Goal: Task Accomplishment & Management: Manage account settings

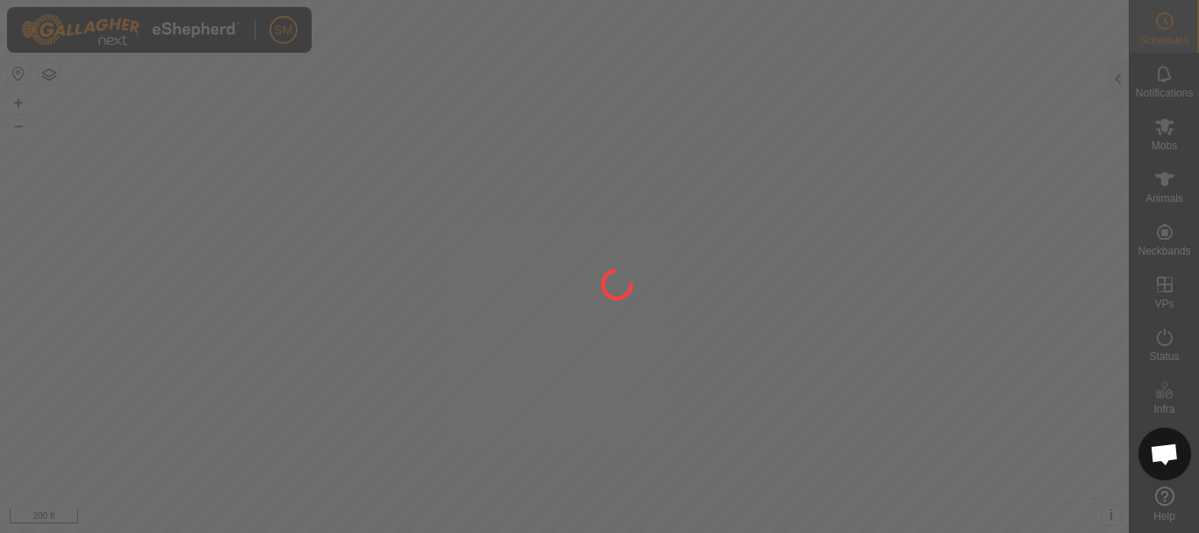
scroll to position [3670, 0]
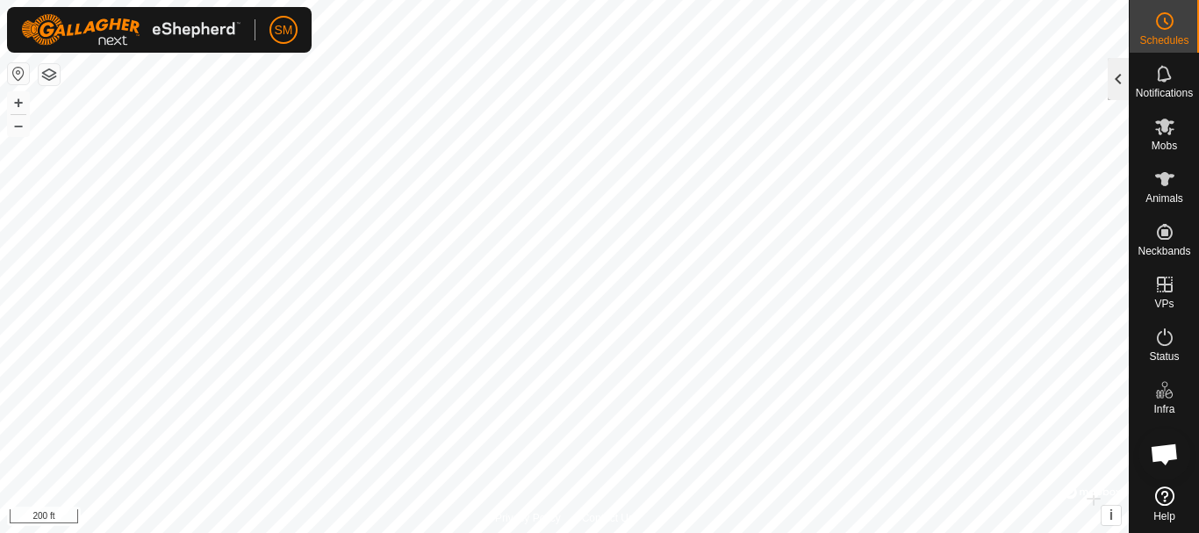
click at [1125, 79] on div at bounding box center [1118, 79] width 21 height 42
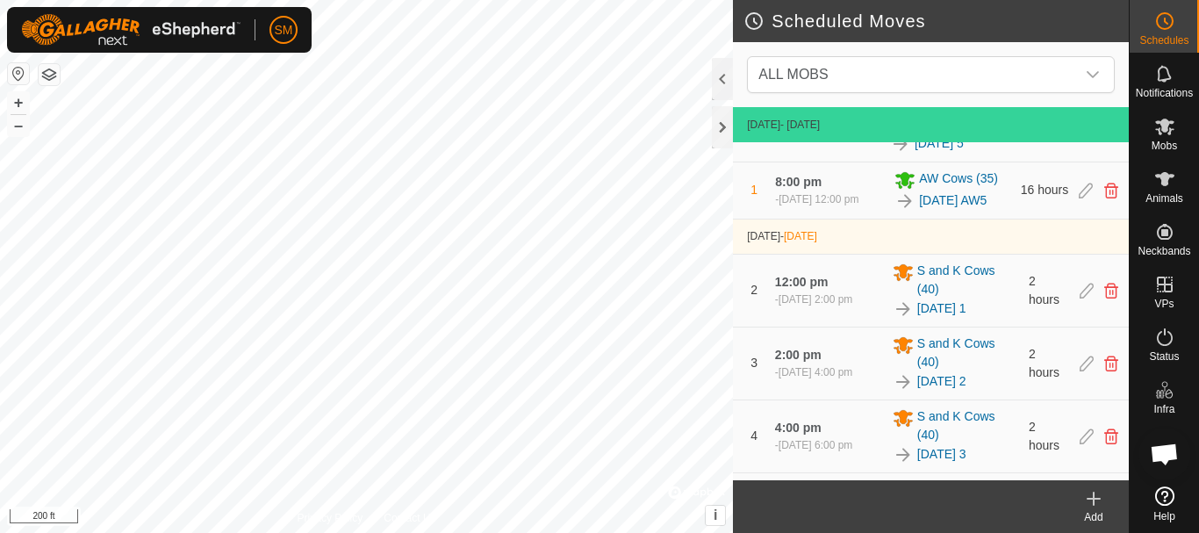
scroll to position [112, 0]
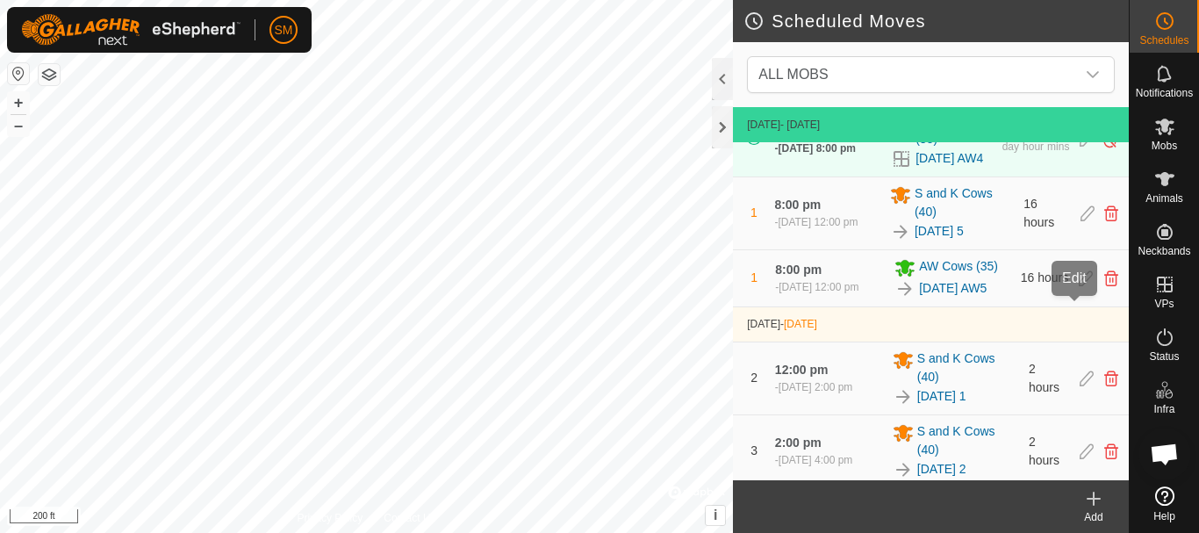
click at [1079, 286] on icon at bounding box center [1086, 278] width 14 height 16
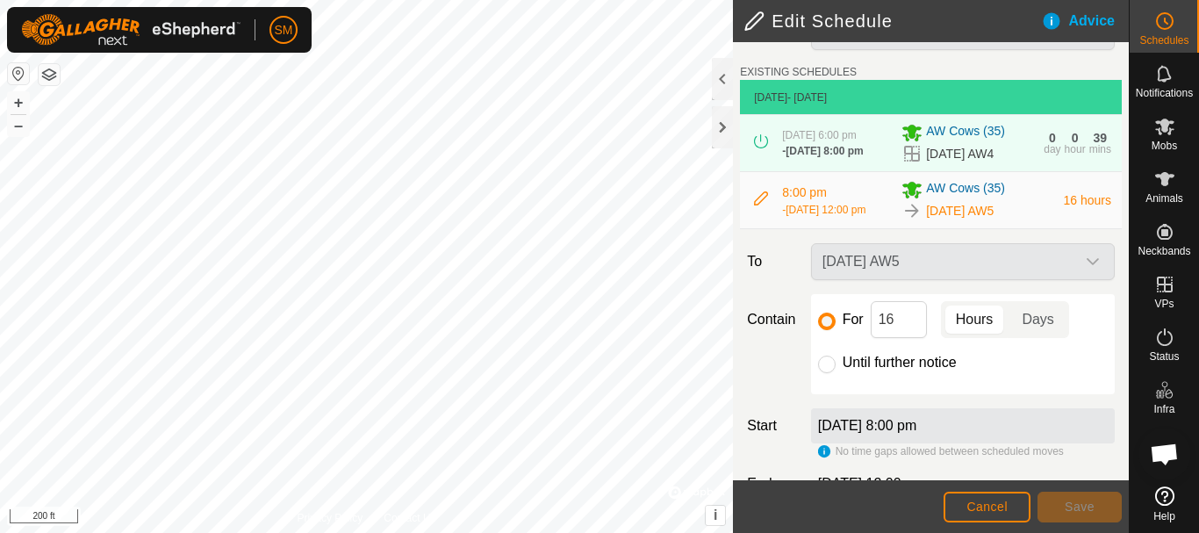
scroll to position [86, 0]
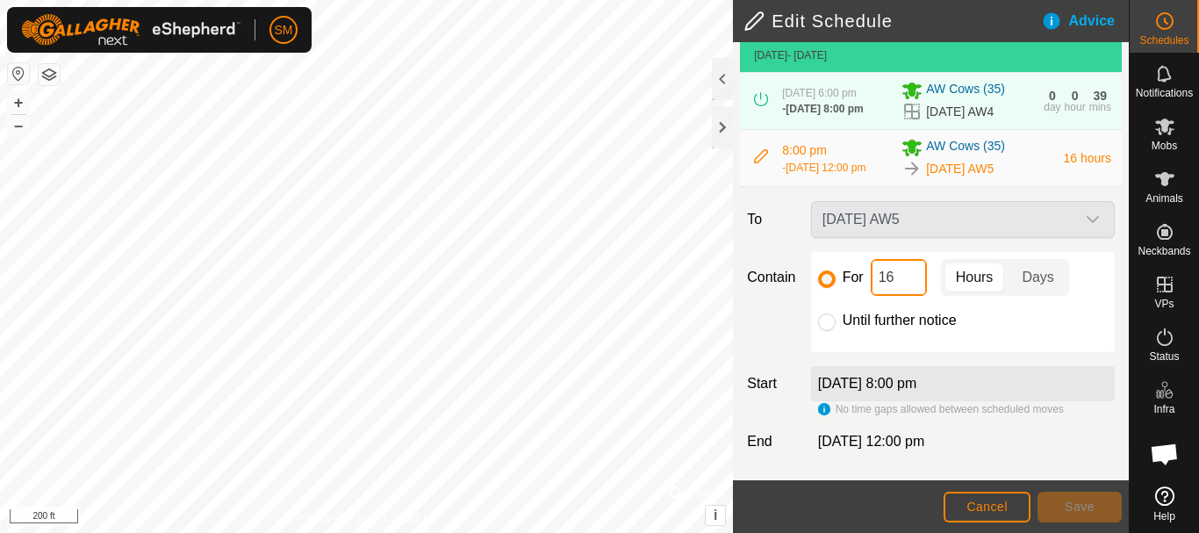
click at [897, 277] on input "16" at bounding box center [899, 277] width 56 height 37
type input "1"
click at [1086, 501] on span "Save" at bounding box center [1080, 507] width 30 height 14
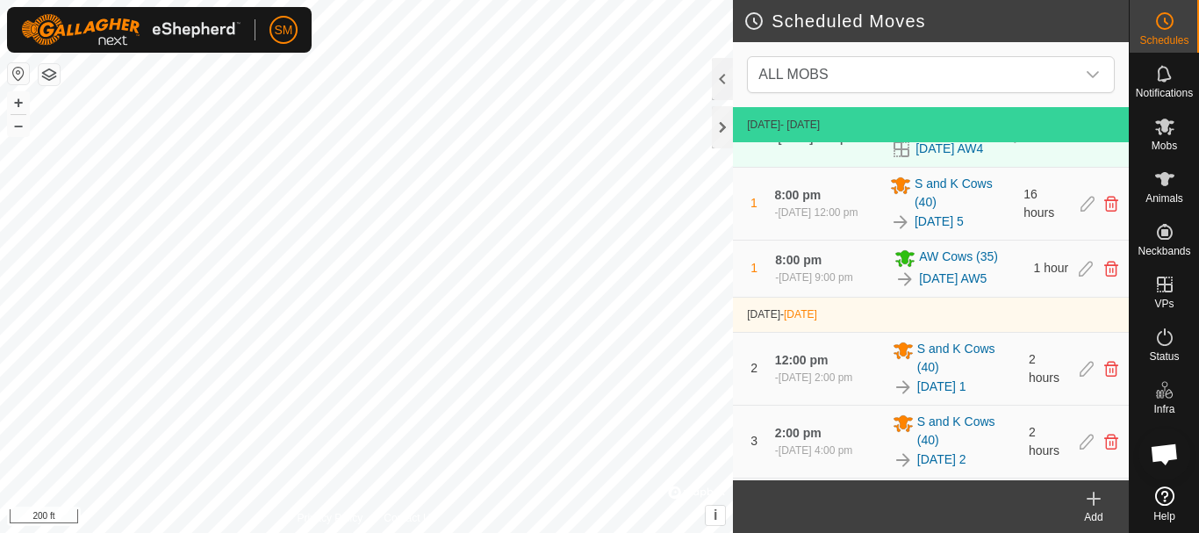
scroll to position [112, 0]
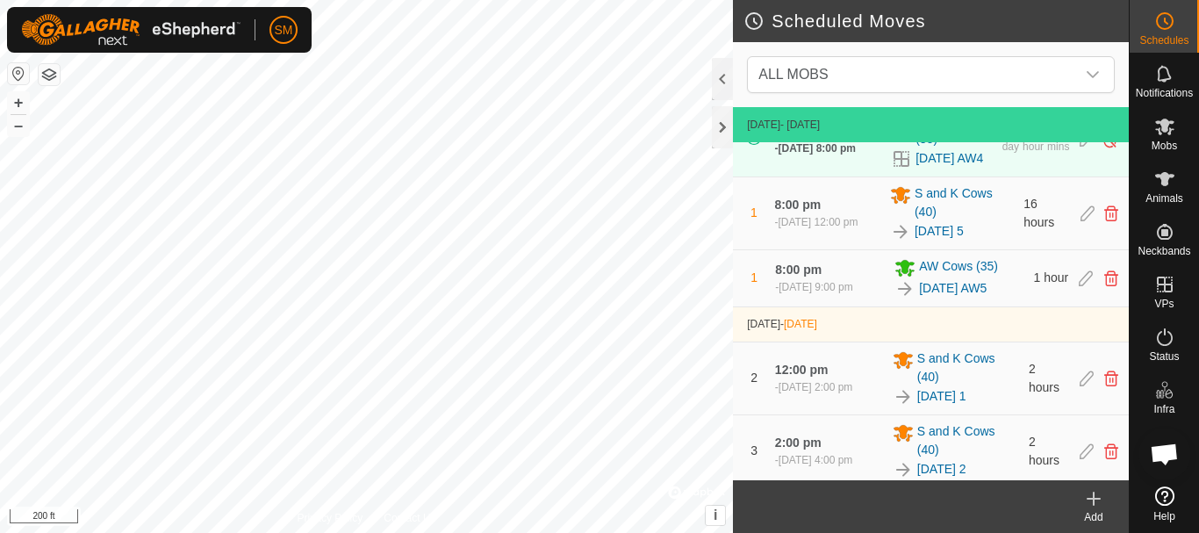
click at [1092, 492] on icon at bounding box center [1093, 498] width 21 height 21
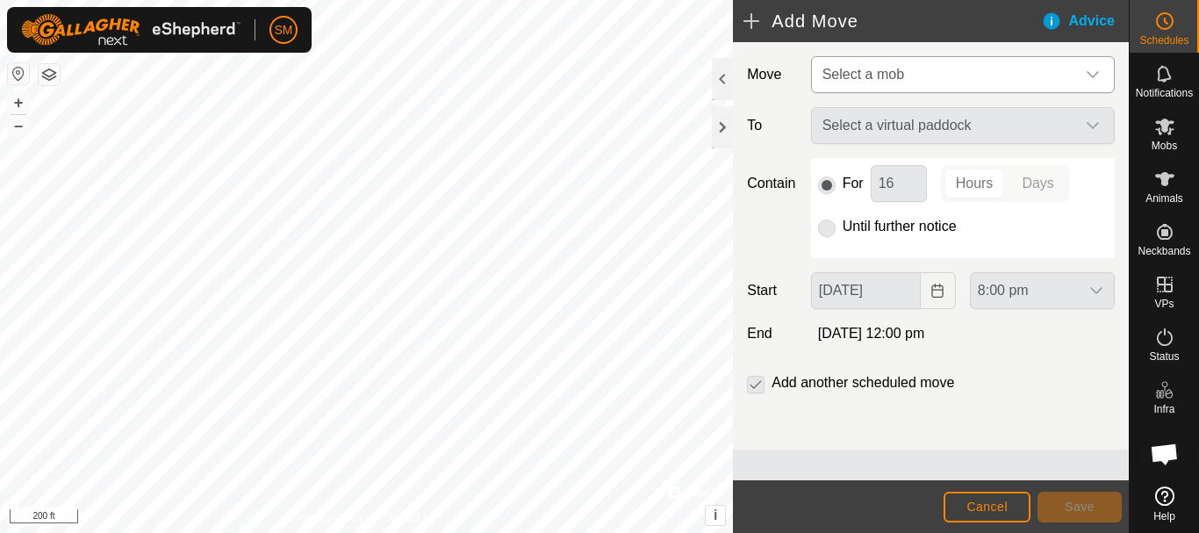
click at [935, 66] on span "Select a mob" at bounding box center [946, 74] width 260 height 35
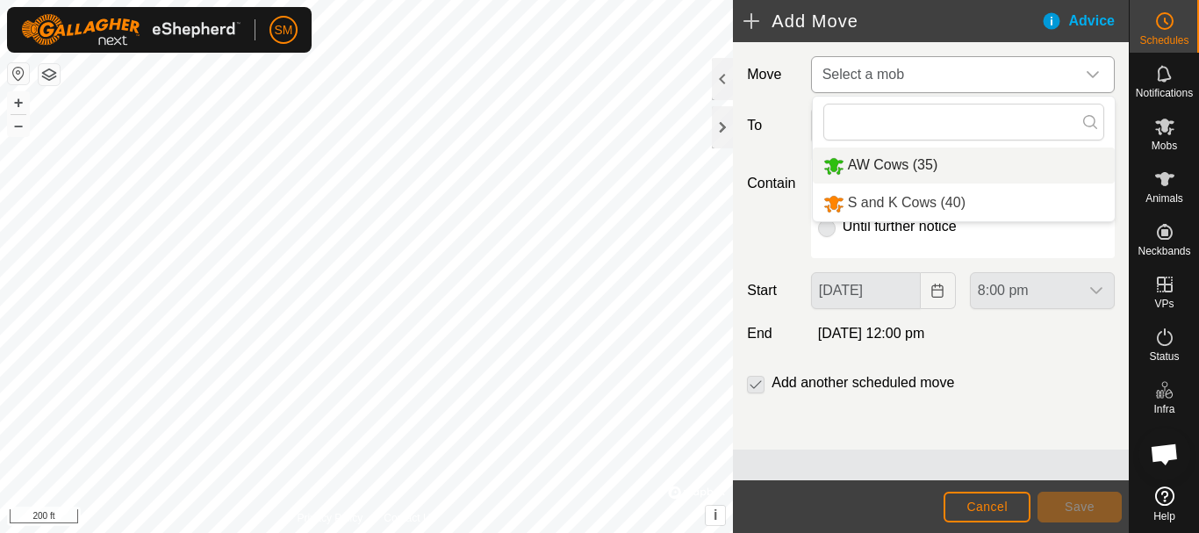
click at [901, 157] on li "AW Cows (35)" at bounding box center [964, 166] width 302 height 36
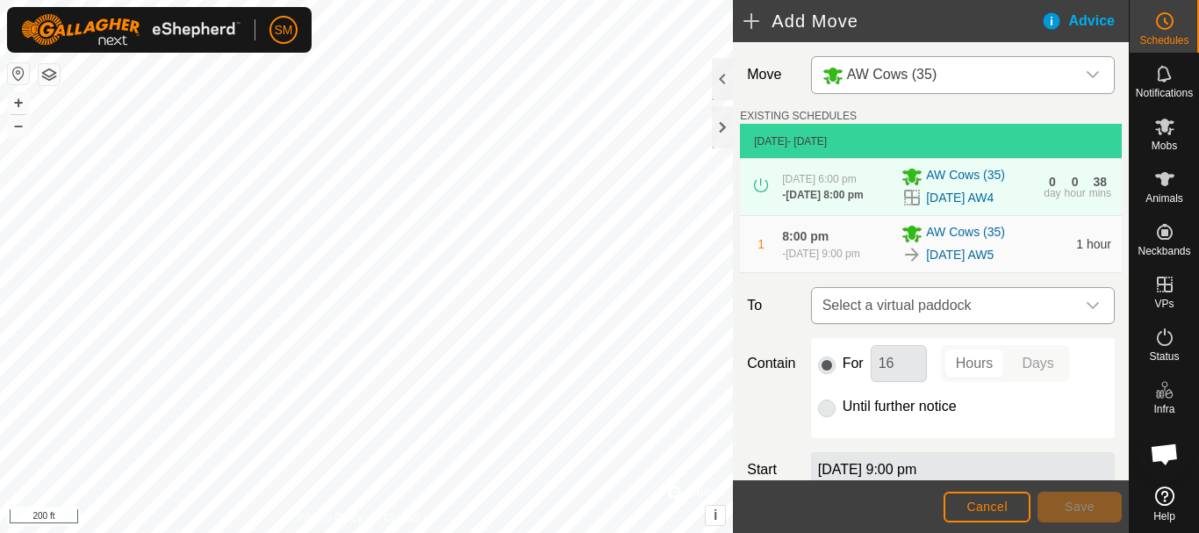
click at [1086, 308] on icon "dropdown trigger" at bounding box center [1093, 306] width 14 height 14
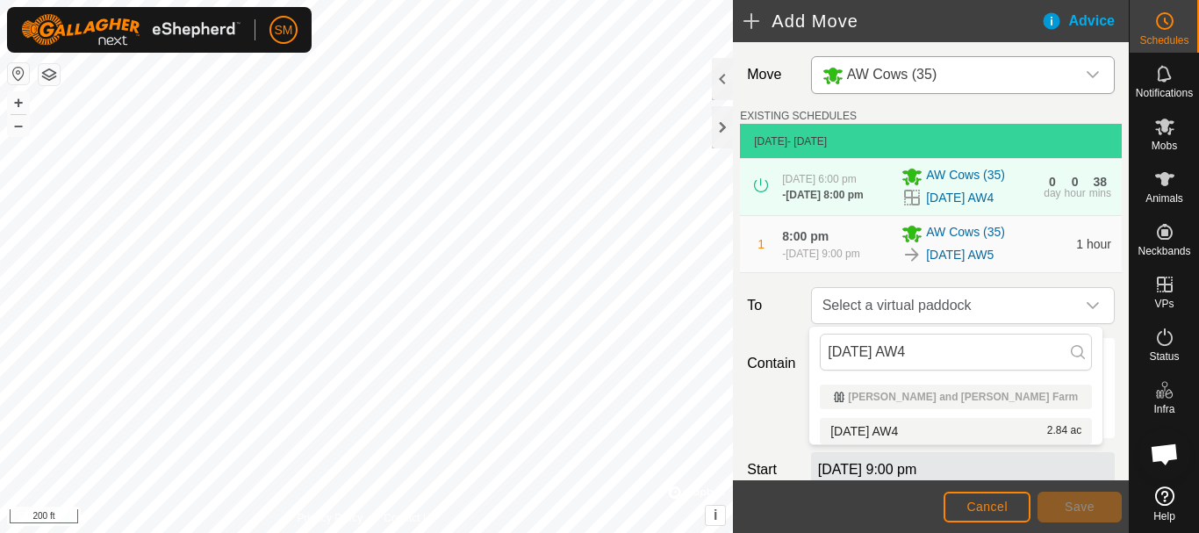
type input "[DATE] AW4"
click at [868, 433] on li "2025-10-05 AW4 2.84 ac" at bounding box center [956, 431] width 272 height 26
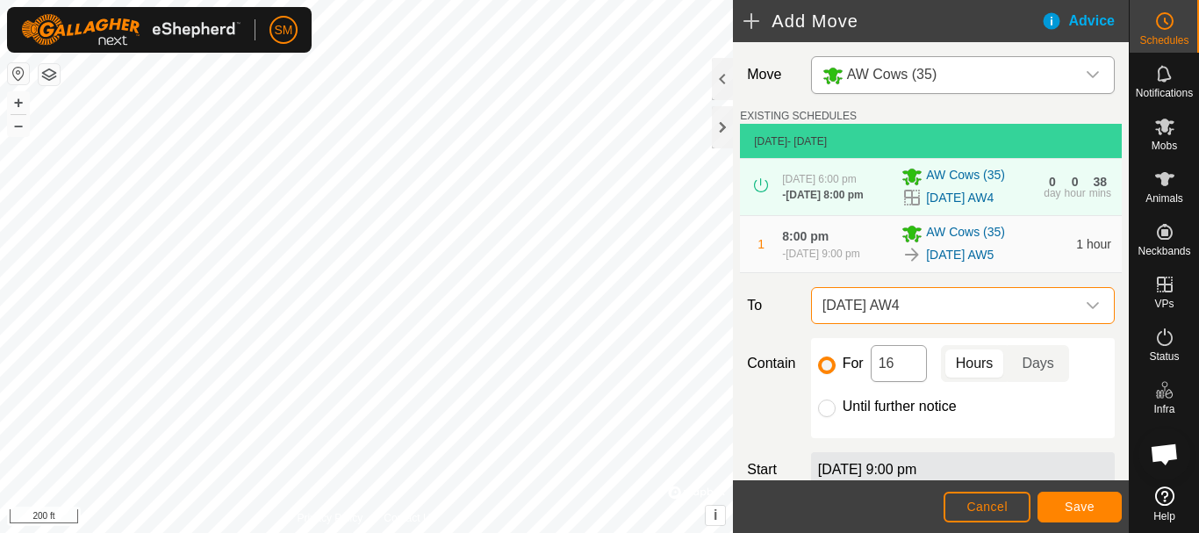
scroll to position [88, 0]
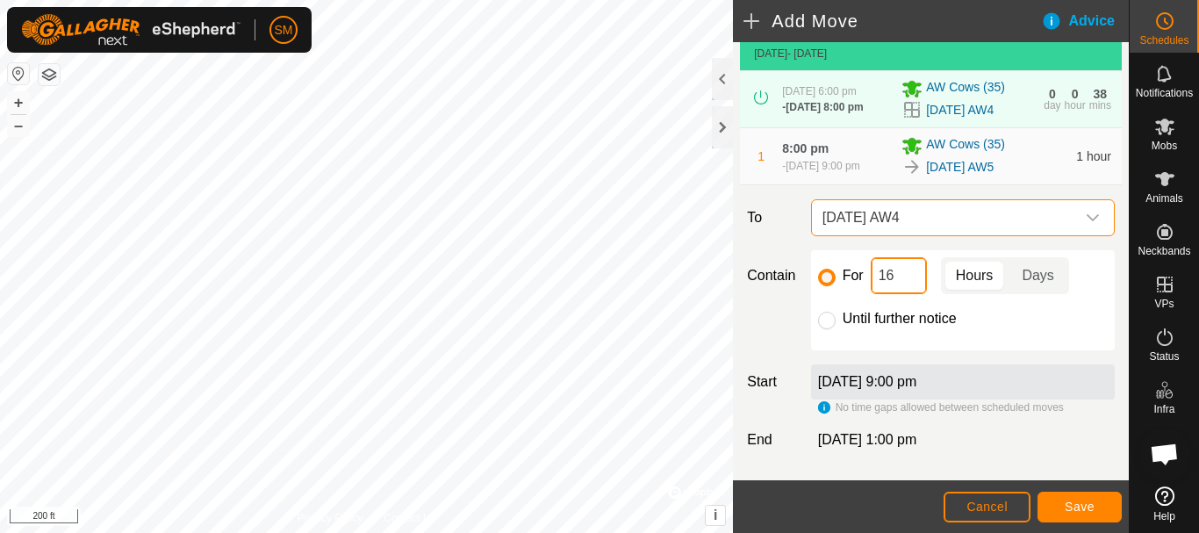
click at [893, 271] on input "16" at bounding box center [899, 275] width 56 height 37
type input "15"
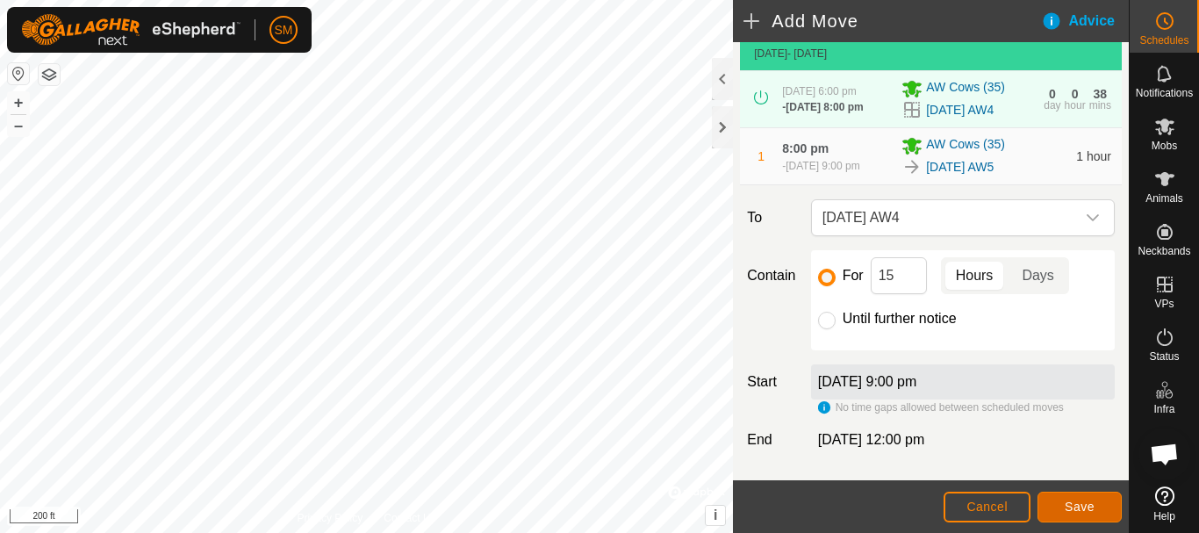
click at [1089, 510] on span "Save" at bounding box center [1080, 507] width 30 height 14
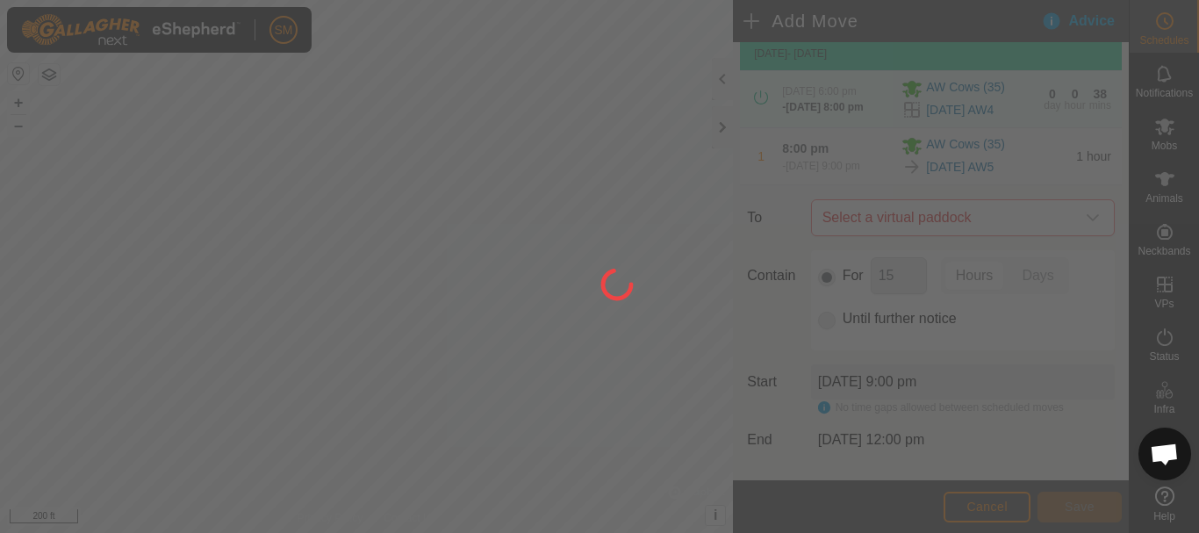
scroll to position [0, 0]
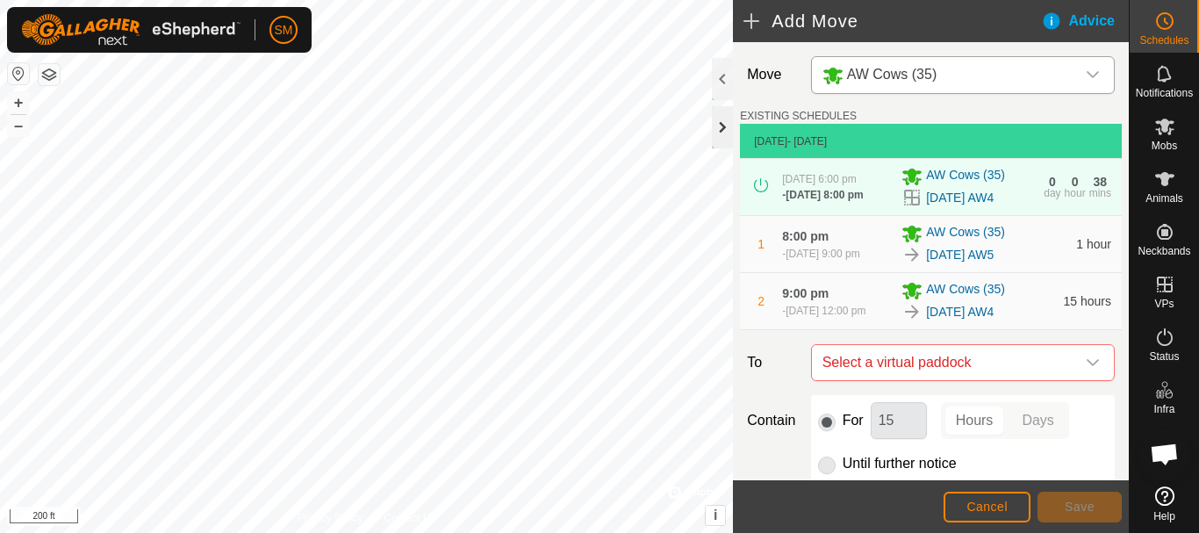
click at [721, 125] on div at bounding box center [722, 127] width 21 height 42
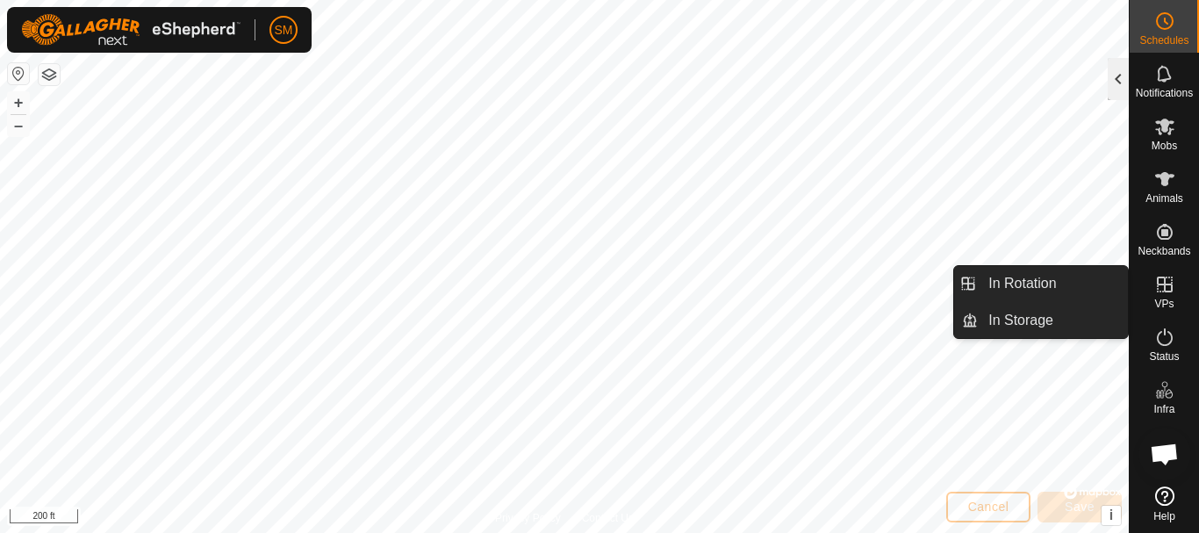
drag, startPoint x: 1068, startPoint y: 291, endPoint x: 1114, endPoint y: 68, distance: 227.0
click at [1069, 291] on link "In Rotation" at bounding box center [1053, 283] width 150 height 35
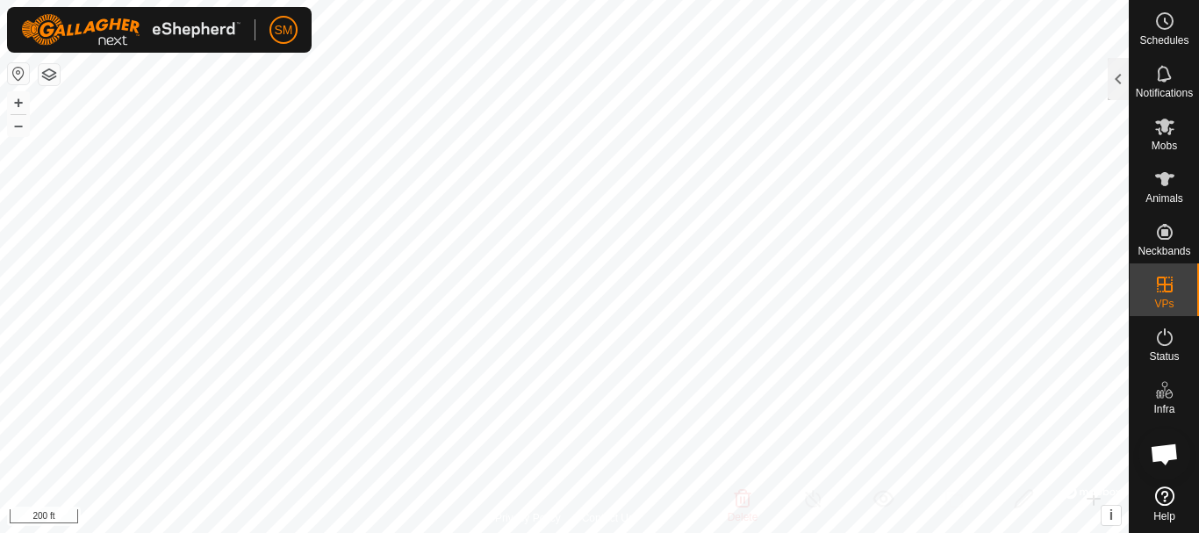
click at [1115, 75] on div at bounding box center [1118, 79] width 21 height 42
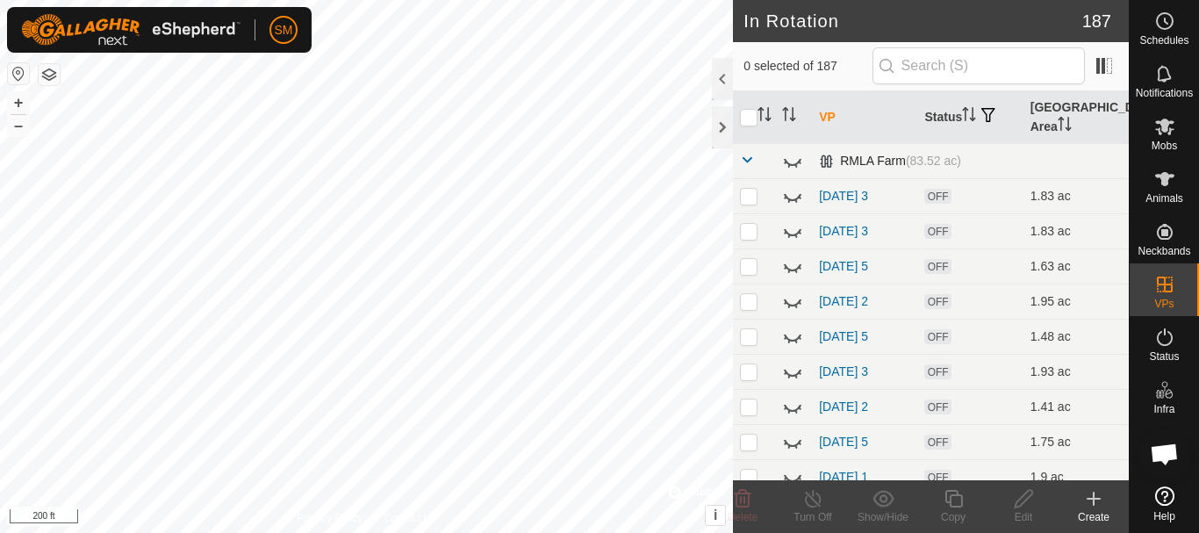
click at [742, 157] on span at bounding box center [747, 160] width 14 height 14
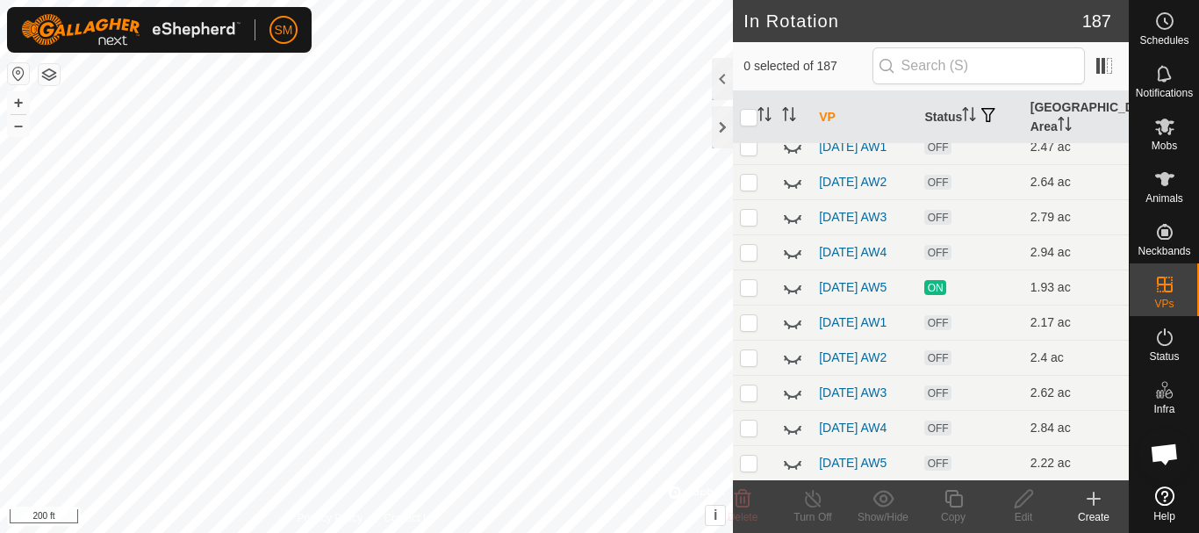
scroll to position [3092, 0]
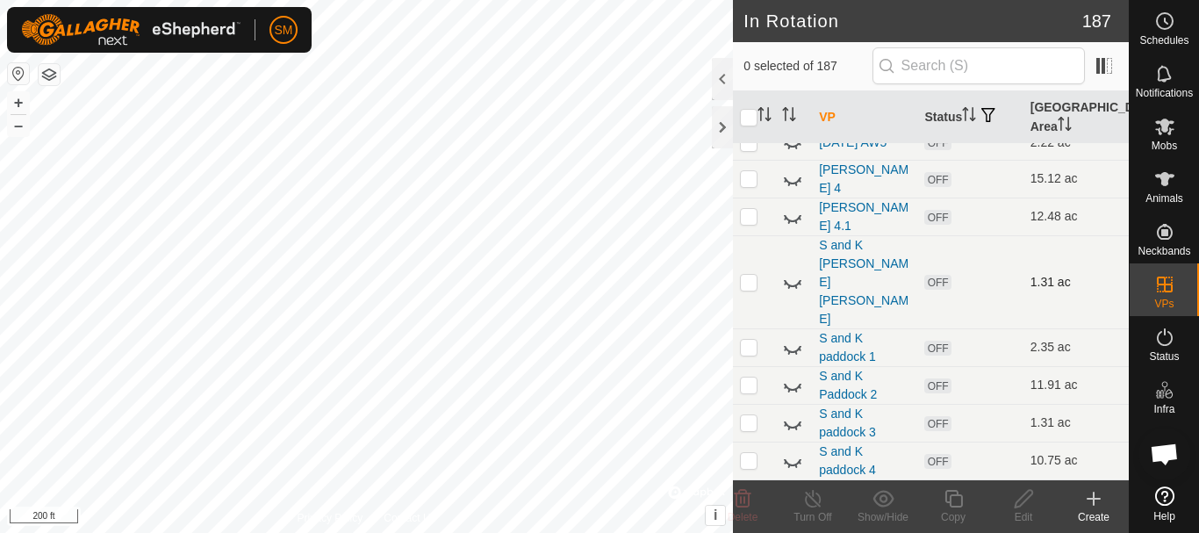
click at [790, 287] on icon at bounding box center [793, 283] width 18 height 7
click at [793, 351] on icon at bounding box center [793, 349] width 18 height 7
click at [793, 388] on icon at bounding box center [792, 385] width 21 height 21
click at [792, 351] on icon at bounding box center [792, 347] width 21 height 21
click at [794, 153] on icon at bounding box center [792, 142] width 21 height 21
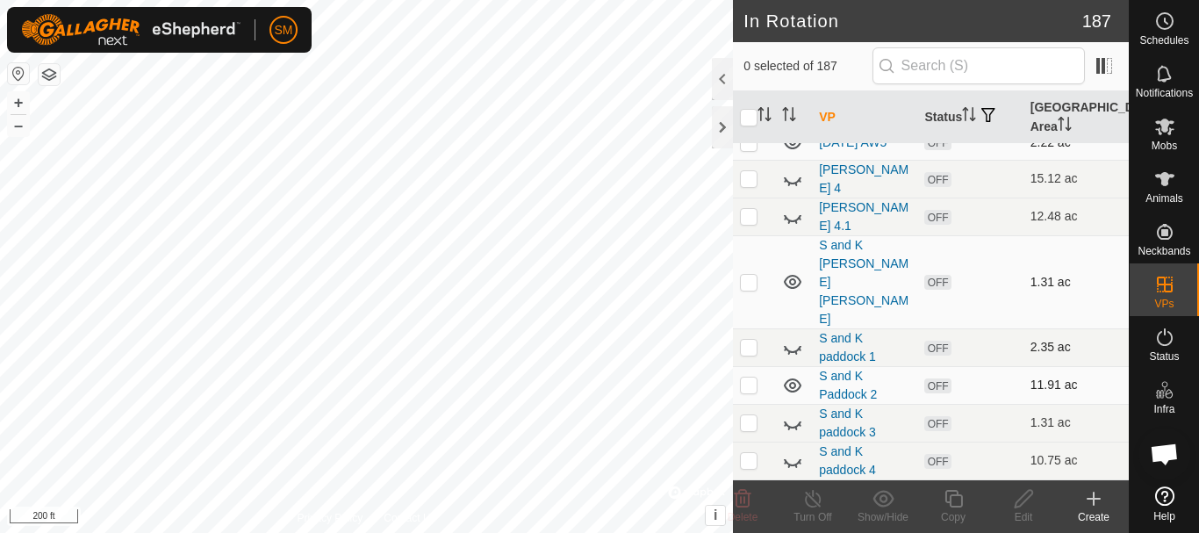
click at [794, 149] on icon at bounding box center [793, 142] width 18 height 14
click at [791, 118] on icon at bounding box center [792, 107] width 21 height 21
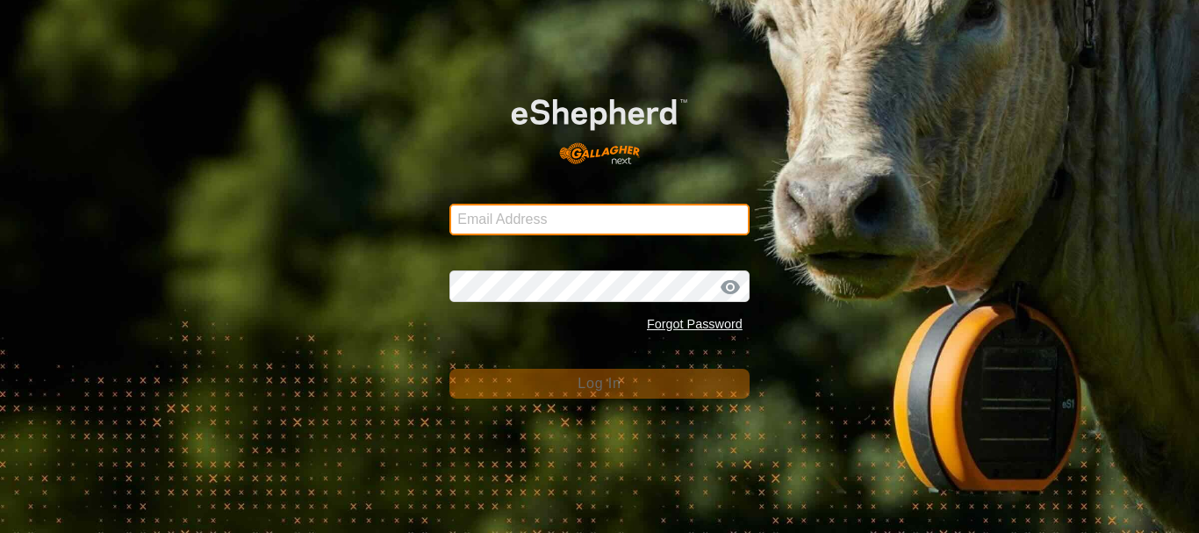
type input "[PERSON_NAME][EMAIL_ADDRESS][DOMAIN_NAME]"
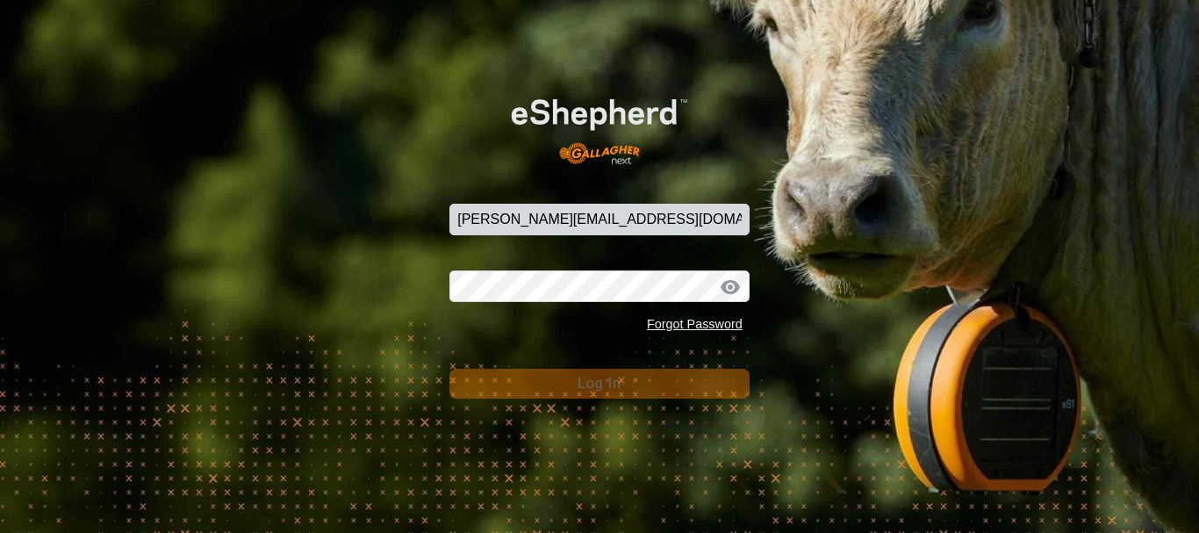
click at [587, 386] on span "Log In" at bounding box center [599, 383] width 43 height 15
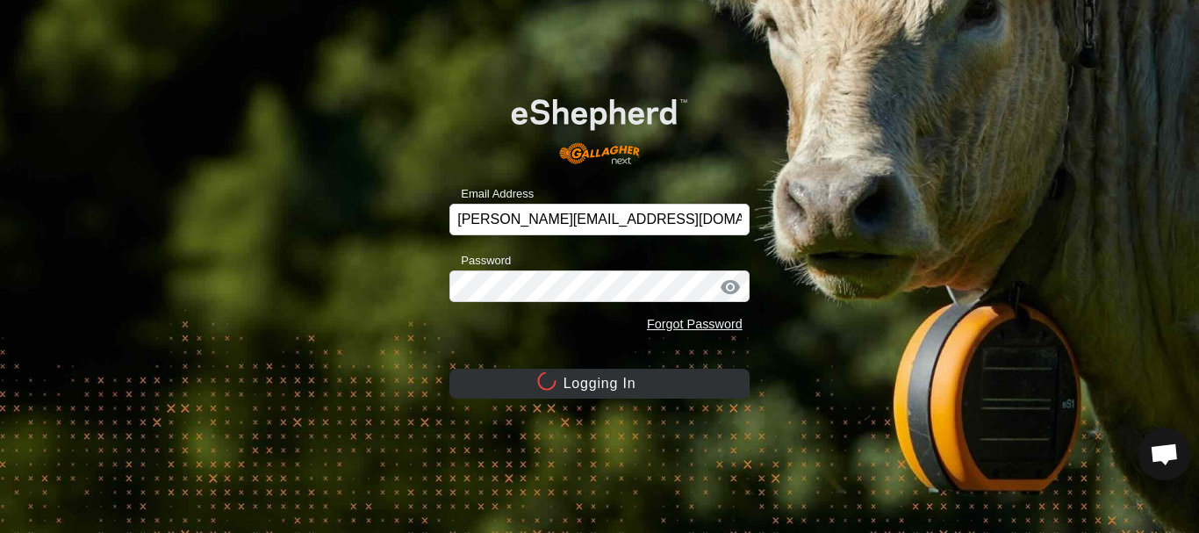
scroll to position [3670, 0]
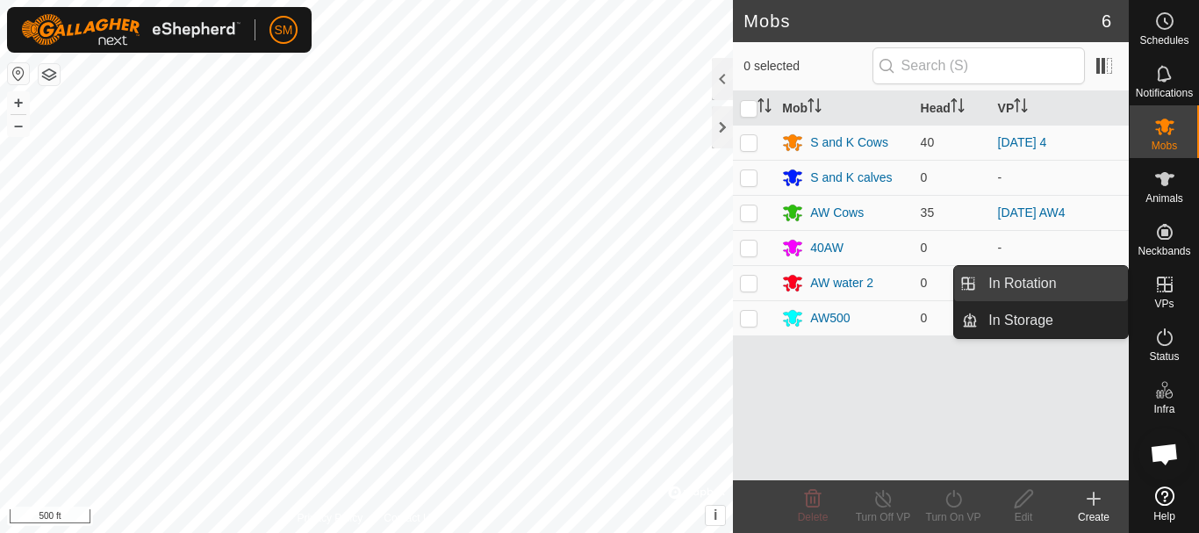
click at [1025, 292] on link "In Rotation" at bounding box center [1053, 283] width 150 height 35
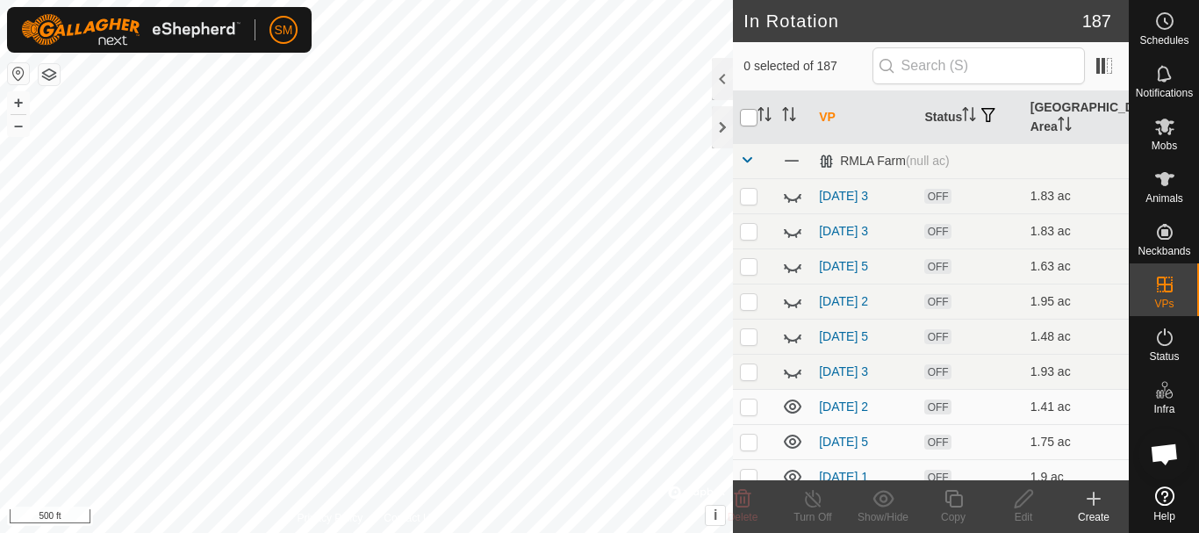
click at [749, 119] on input "checkbox" at bounding box center [749, 118] width 18 height 18
checkbox input "true"
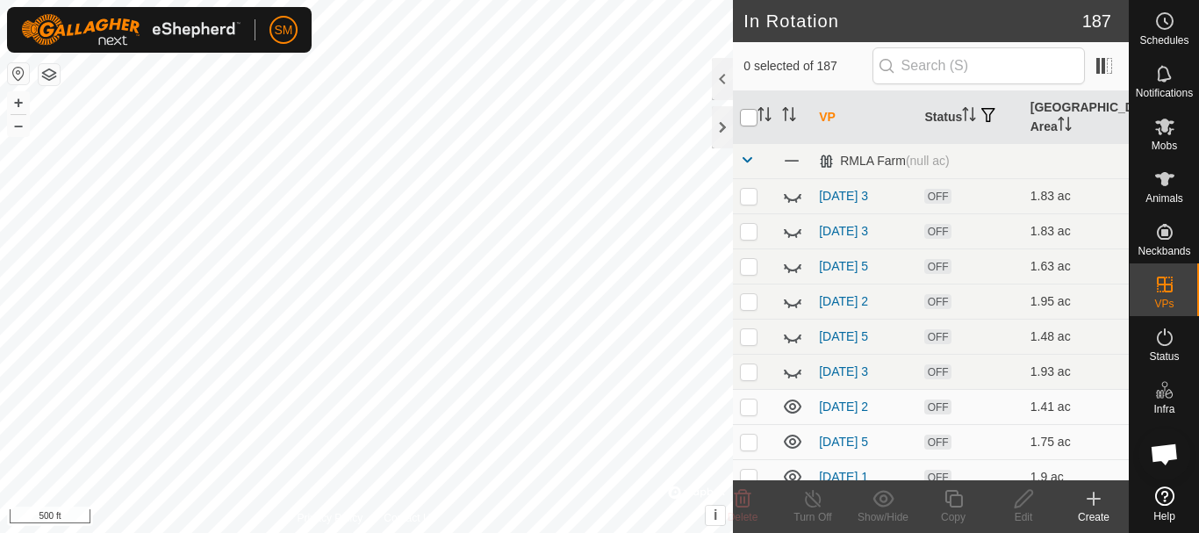
checkbox input "true"
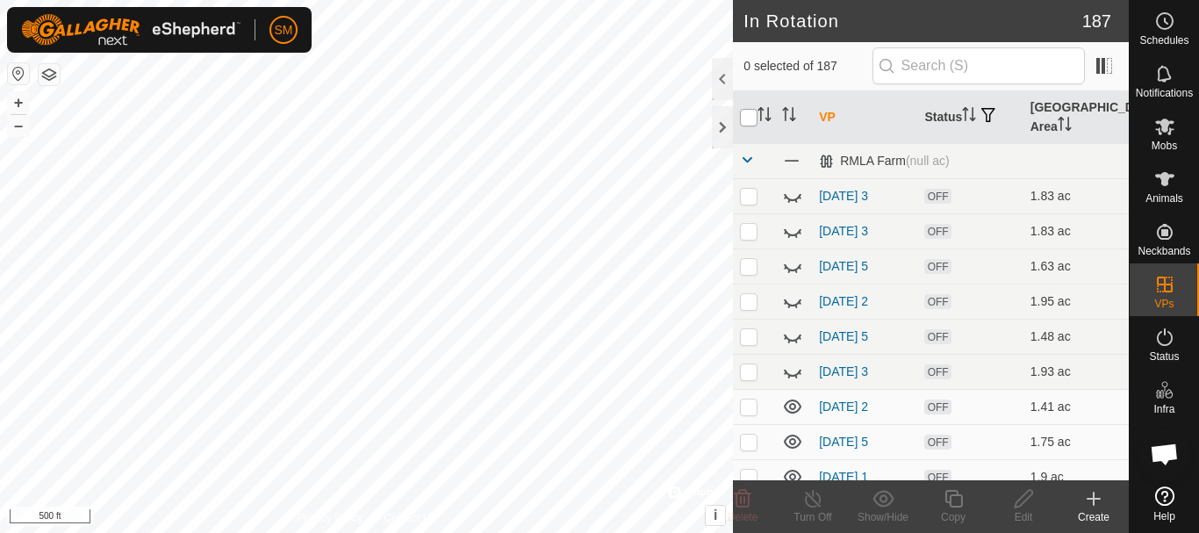
checkbox input "true"
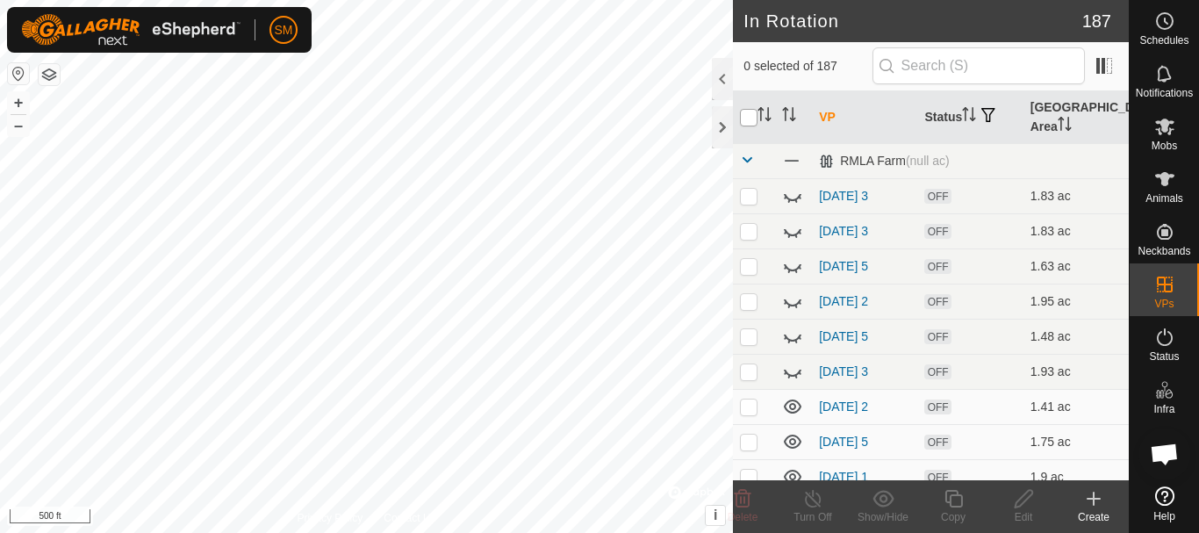
checkbox input "true"
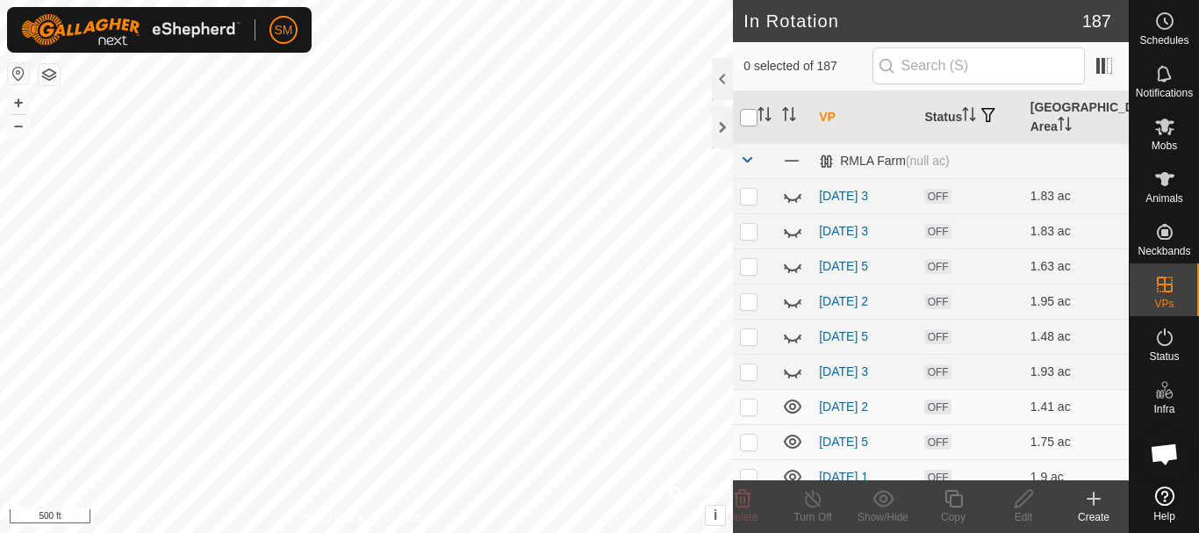
checkbox input "true"
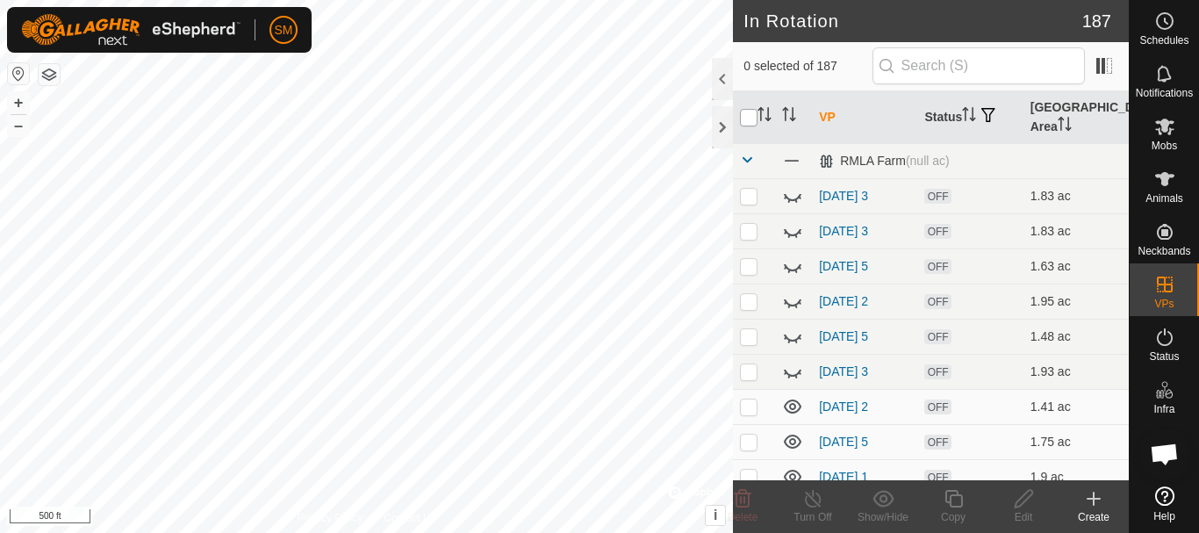
checkbox input "true"
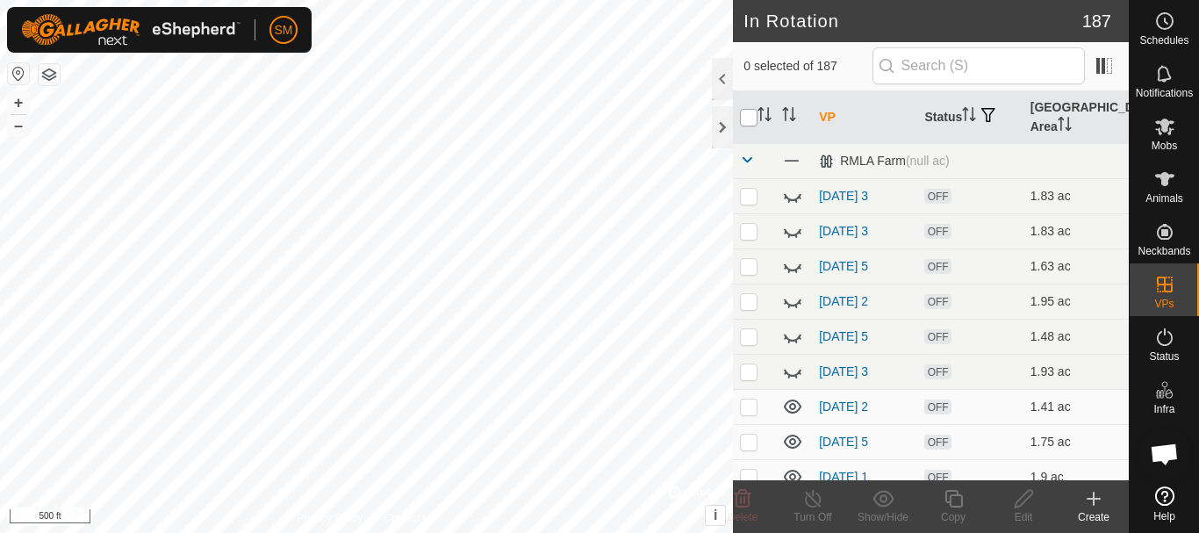
checkbox input "true"
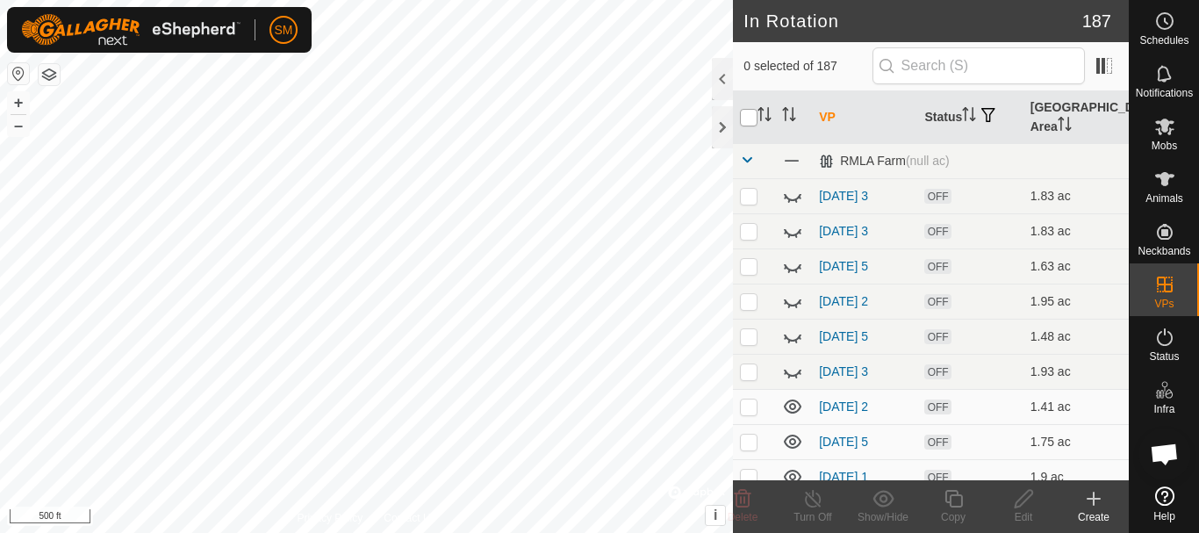
checkbox input "true"
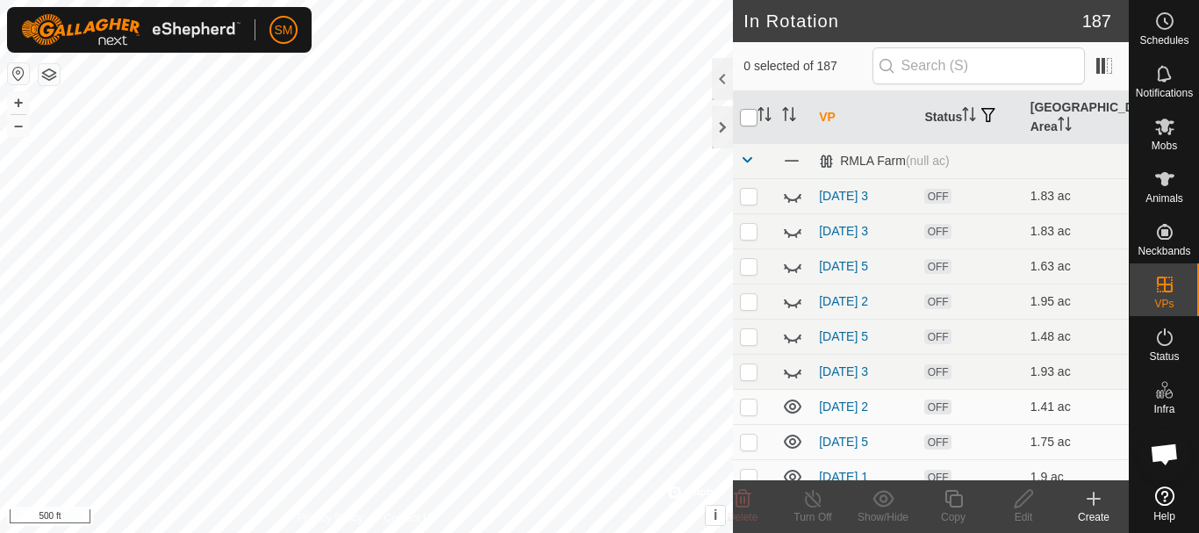
checkbox input "true"
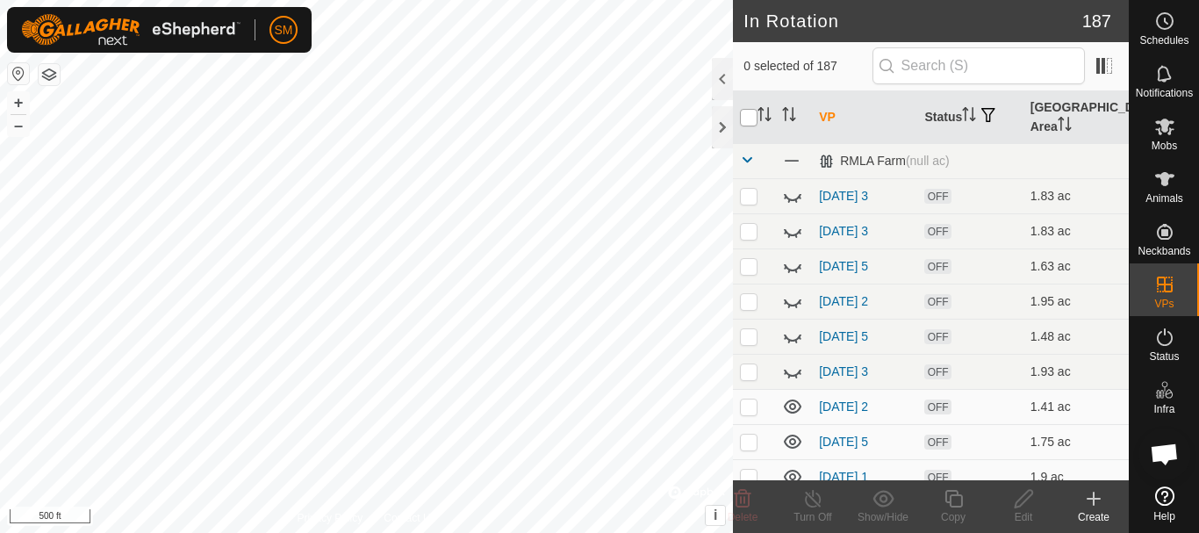
checkbox input "true"
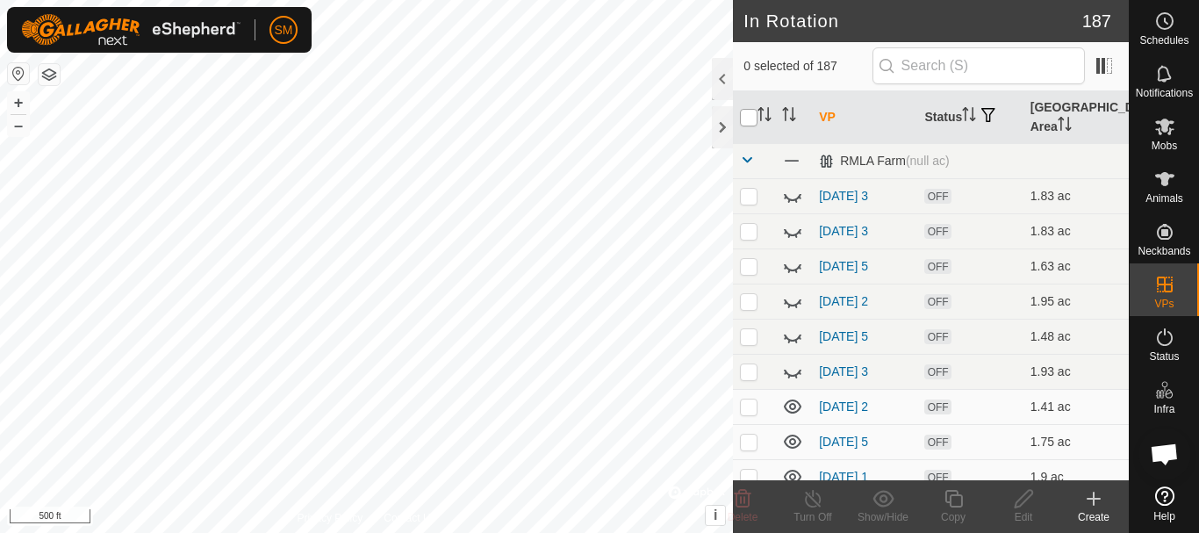
checkbox input "true"
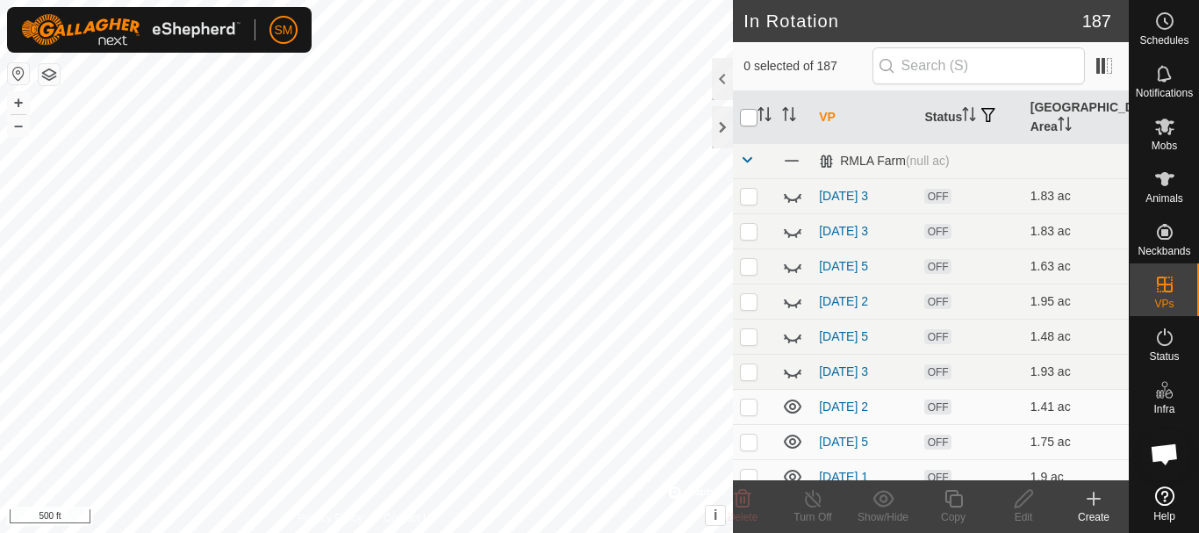
checkbox input "true"
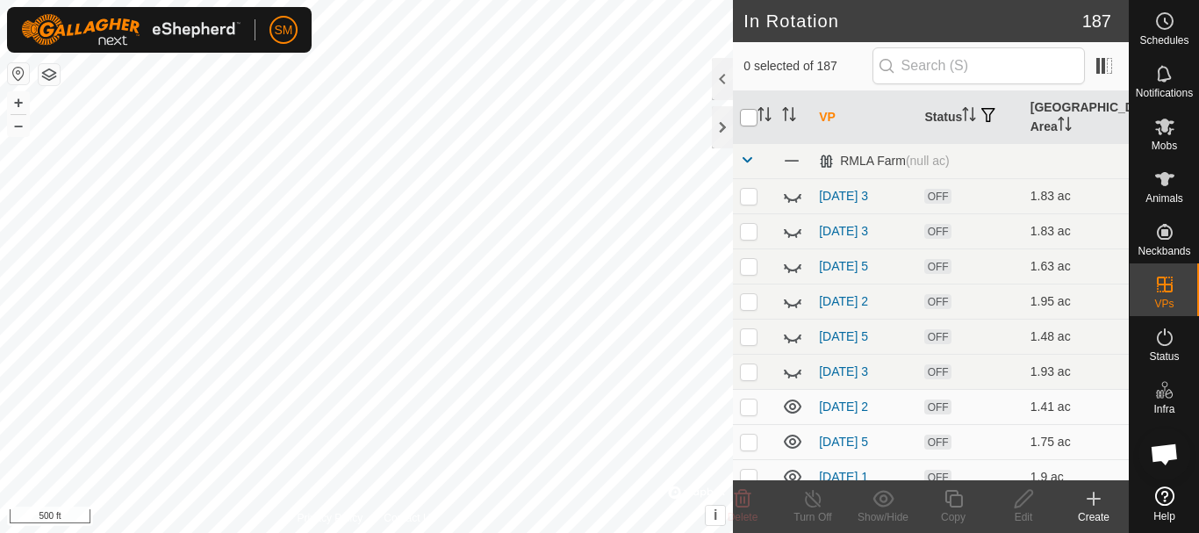
checkbox input "true"
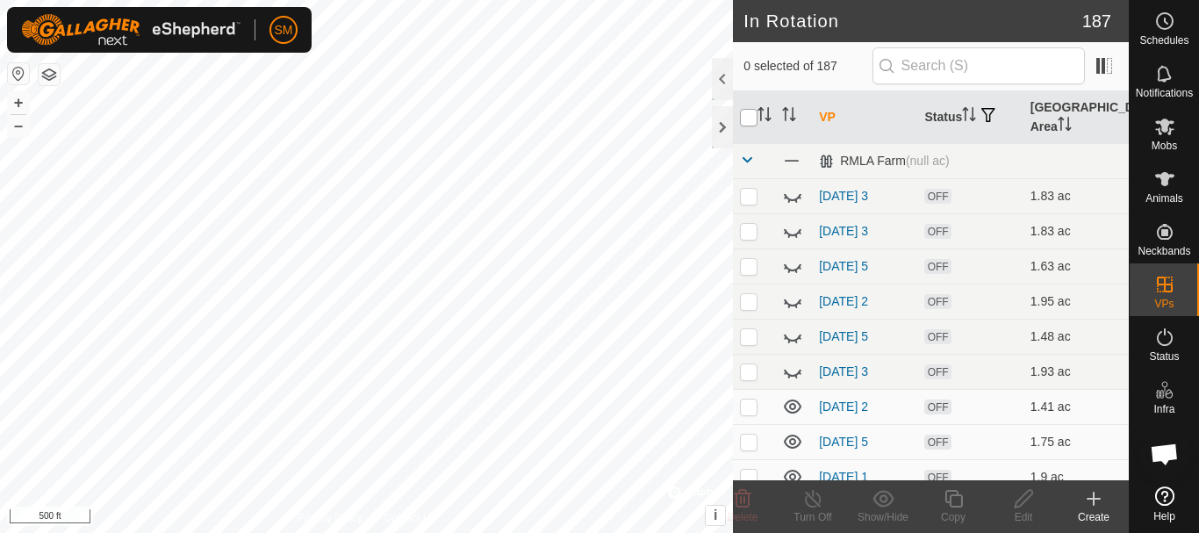
checkbox input "true"
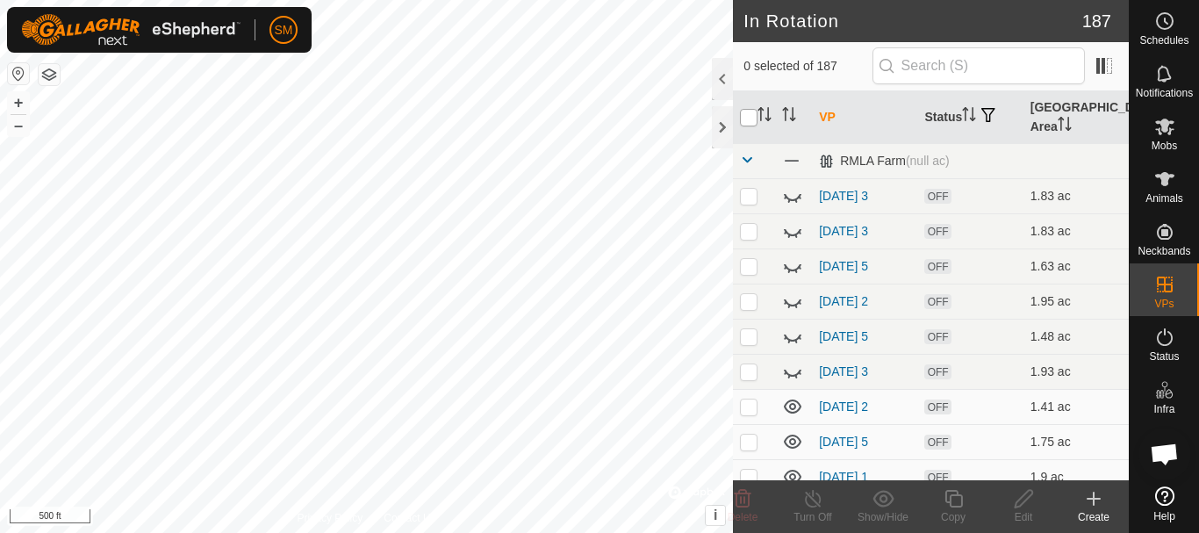
checkbox input "true"
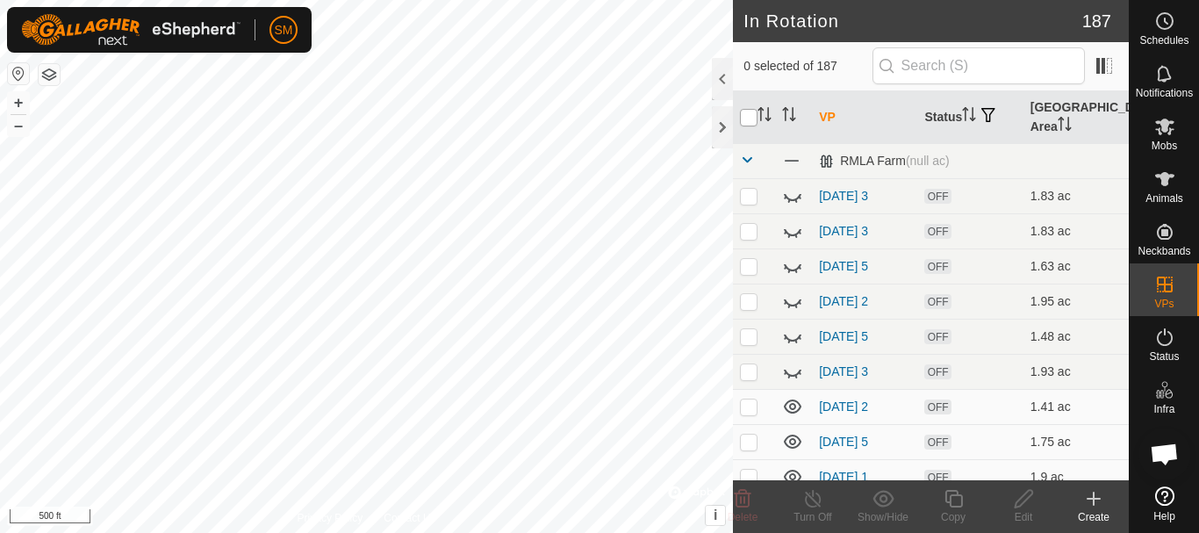
checkbox input "true"
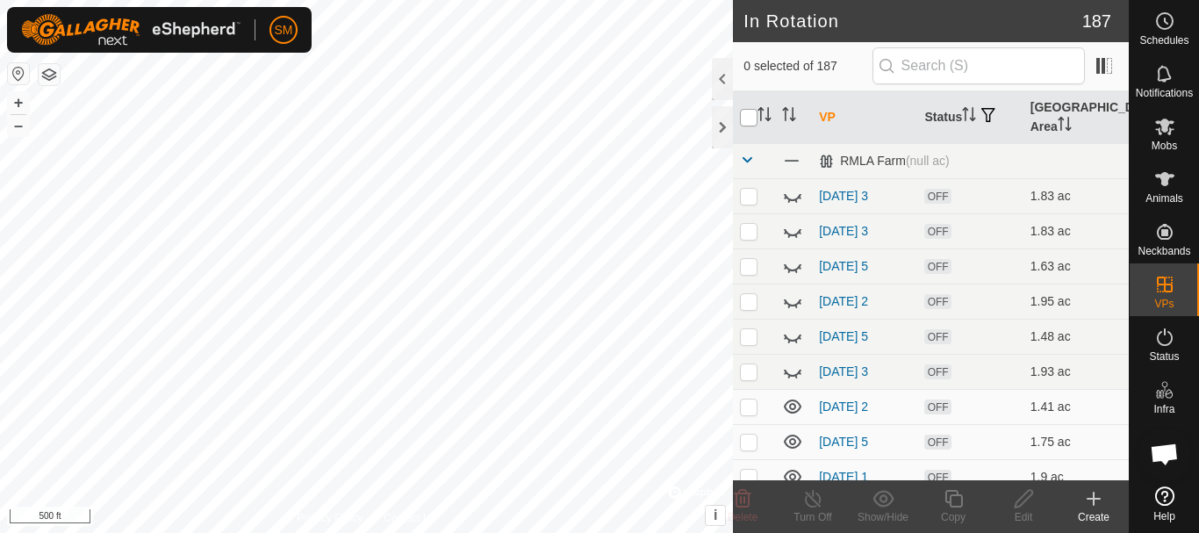
checkbox input "true"
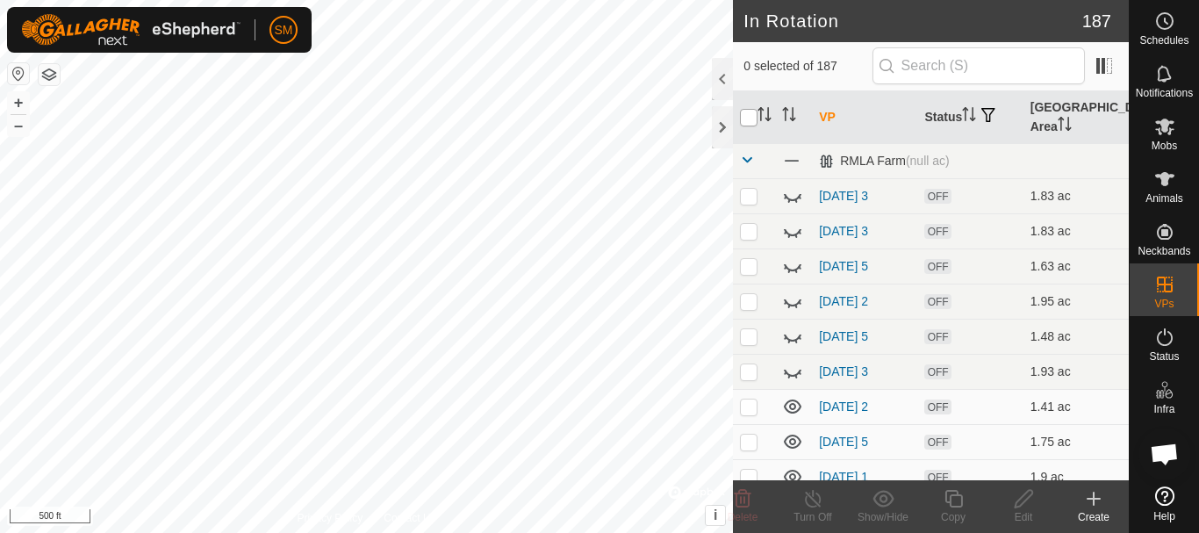
checkbox input "true"
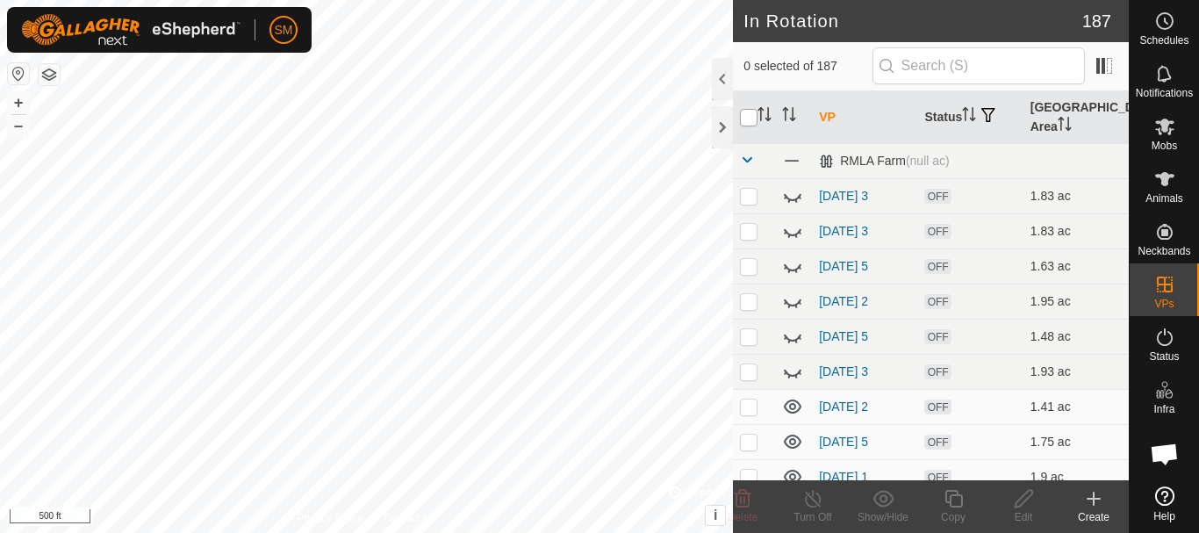
checkbox input "true"
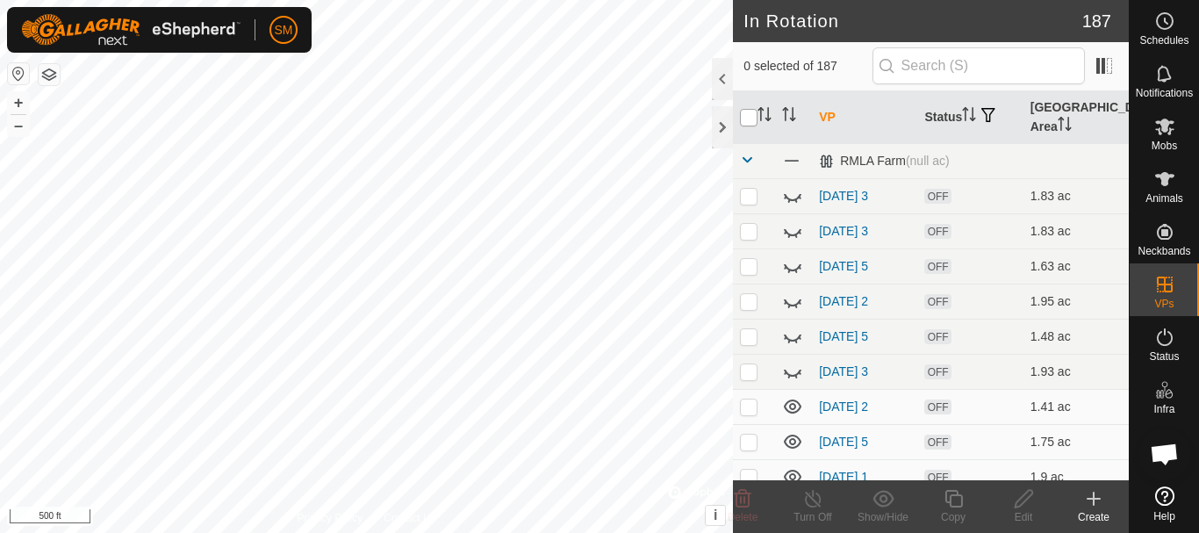
checkbox input "true"
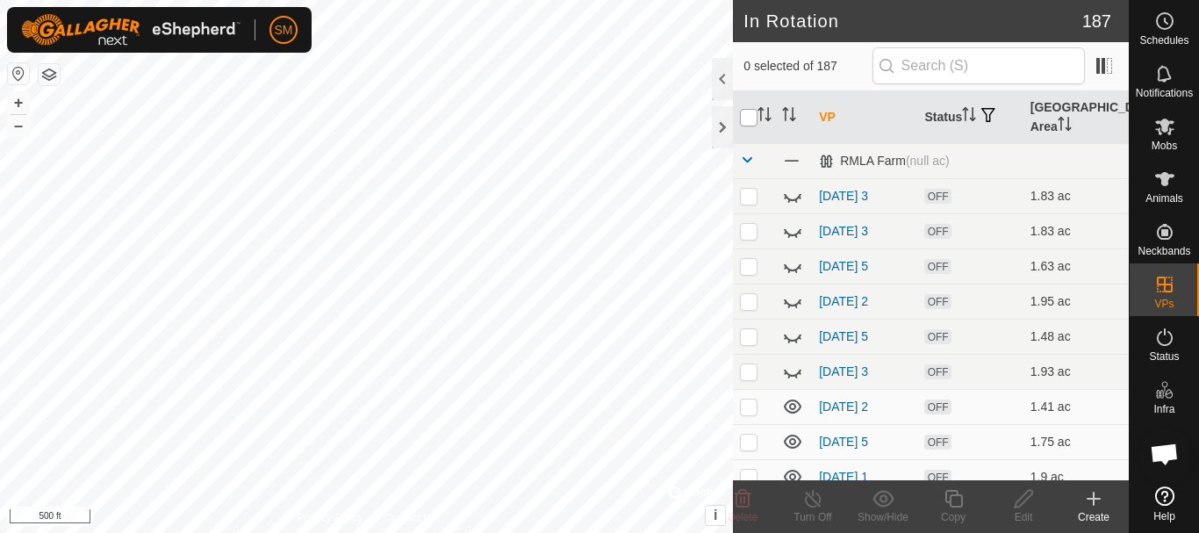
checkbox input "true"
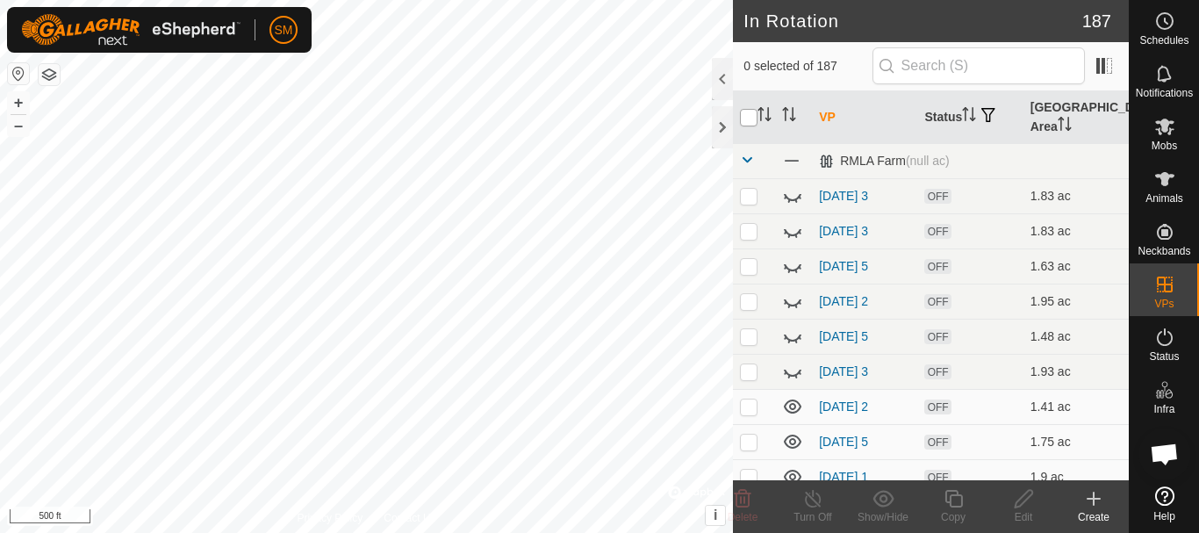
checkbox input "true"
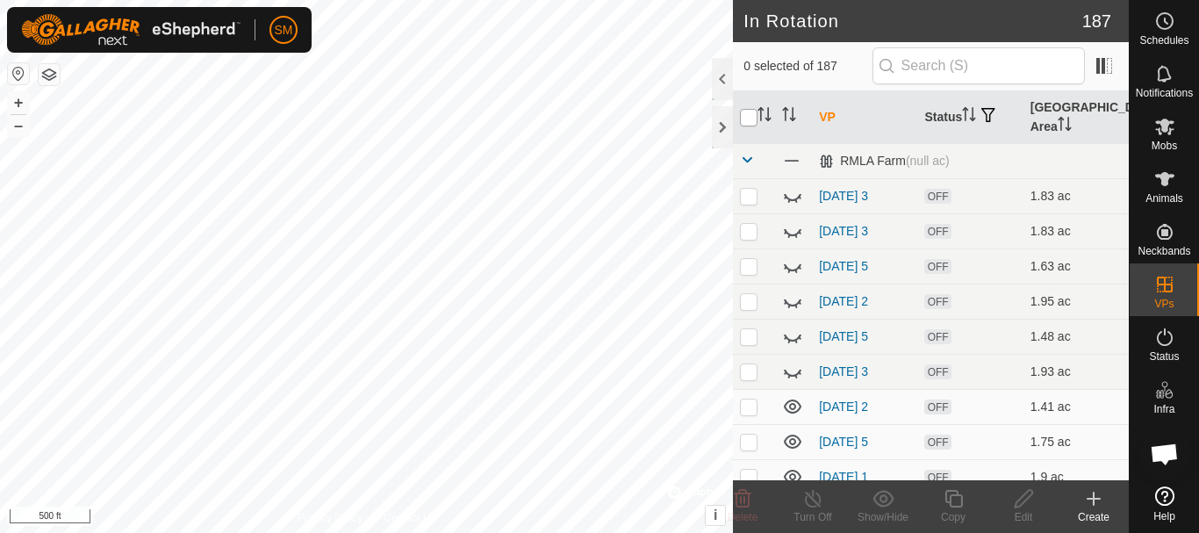
checkbox input "true"
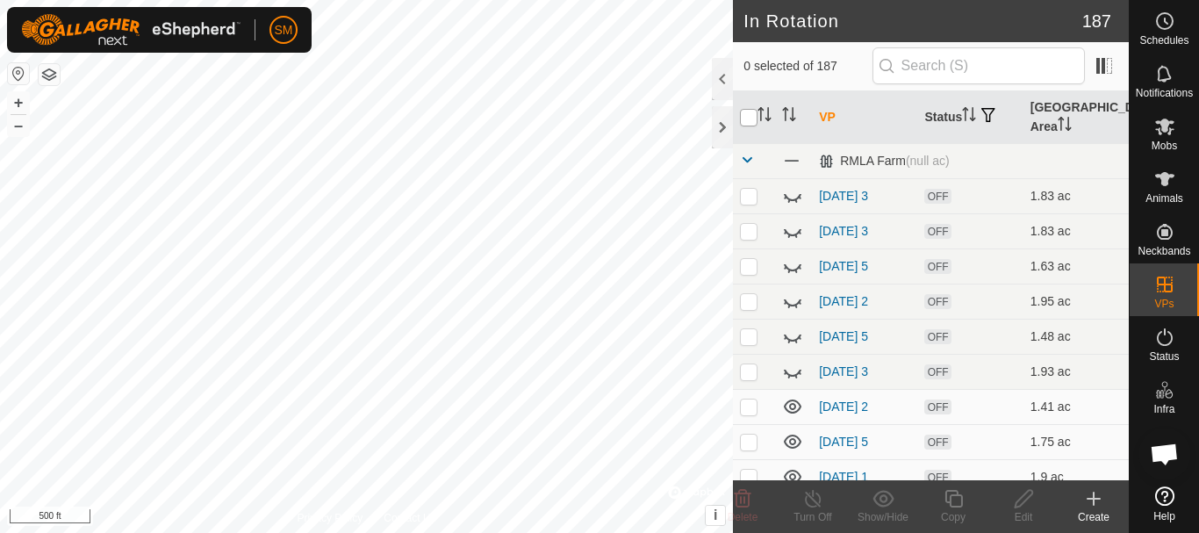
checkbox input "true"
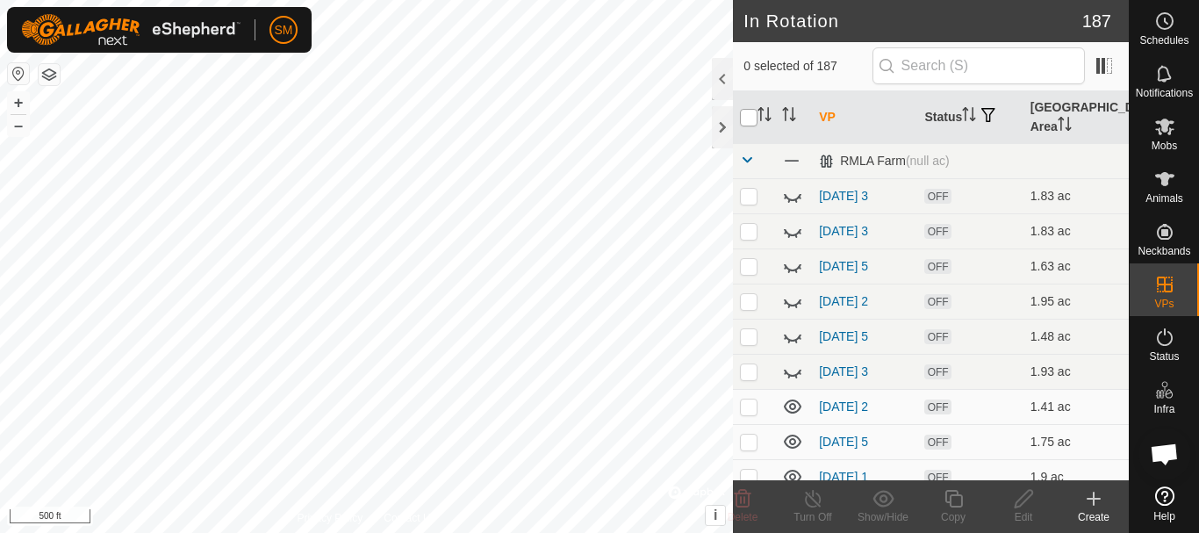
checkbox input "true"
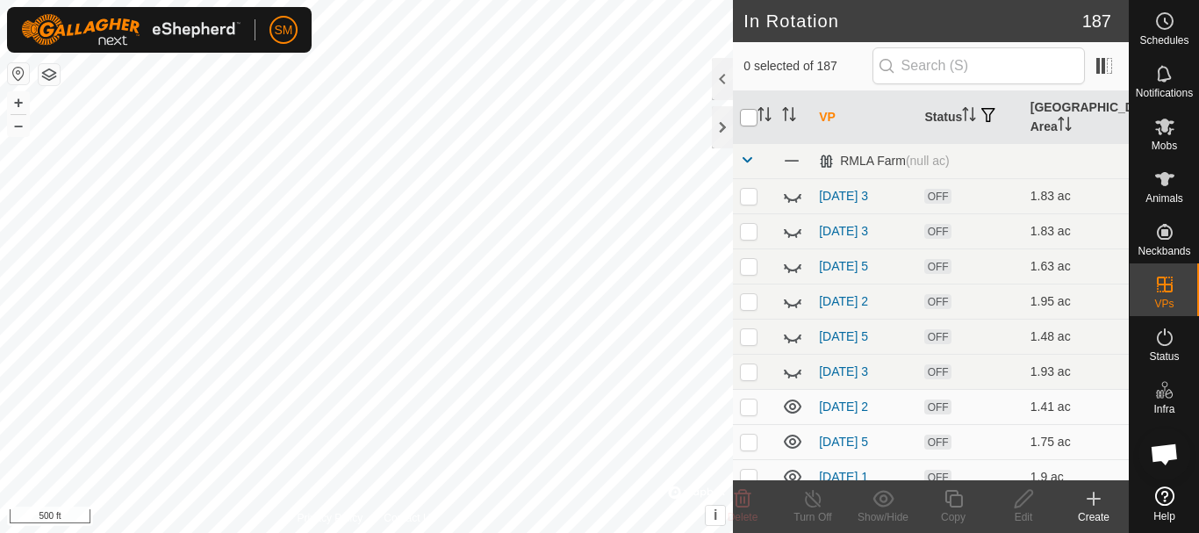
checkbox input "true"
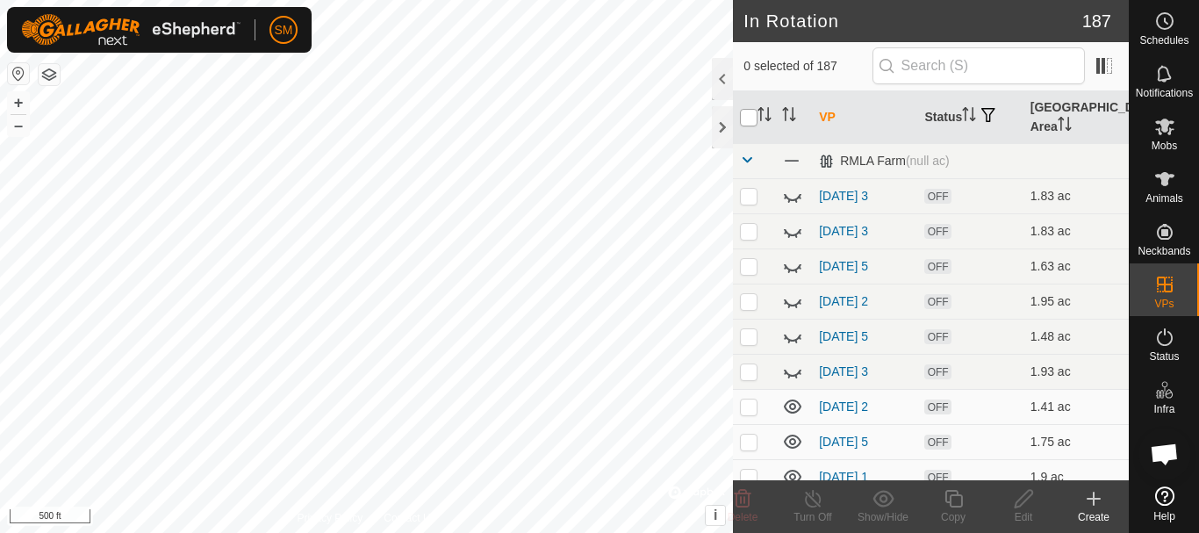
checkbox input "true"
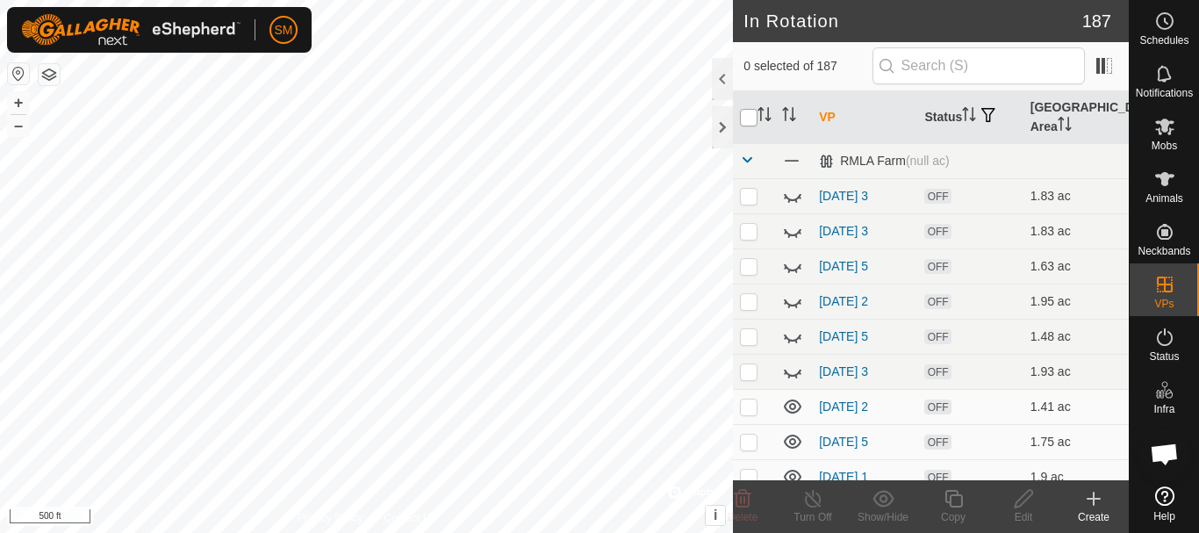
checkbox input "true"
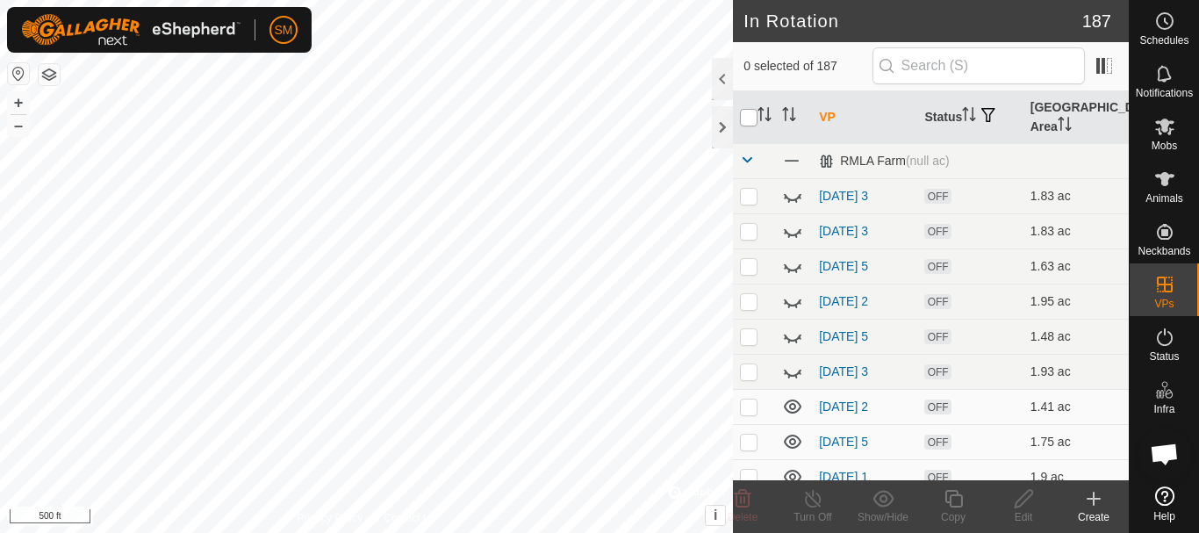
checkbox input "true"
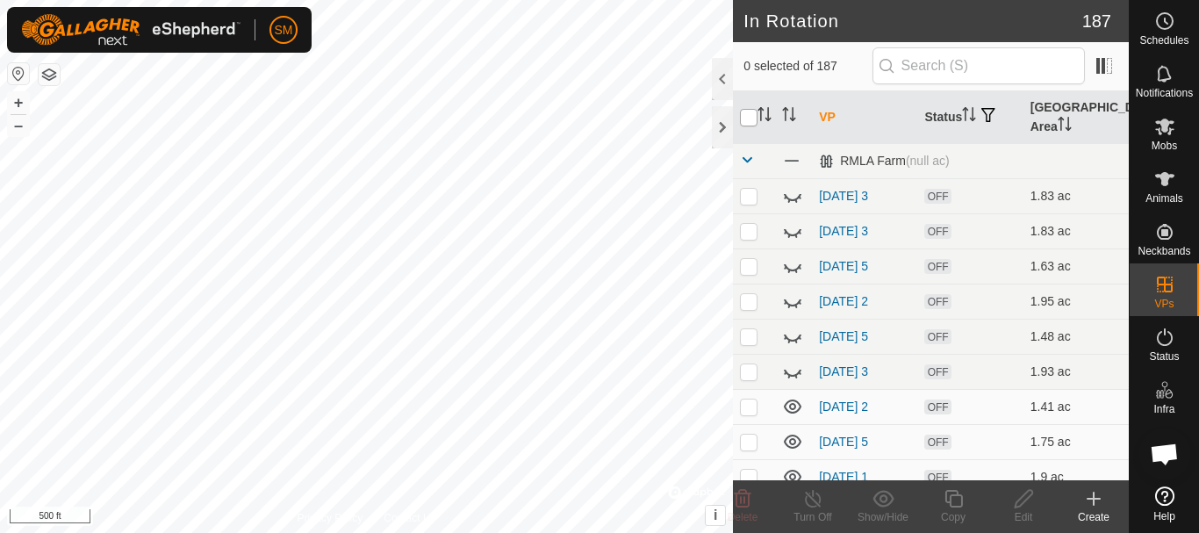
checkbox input "true"
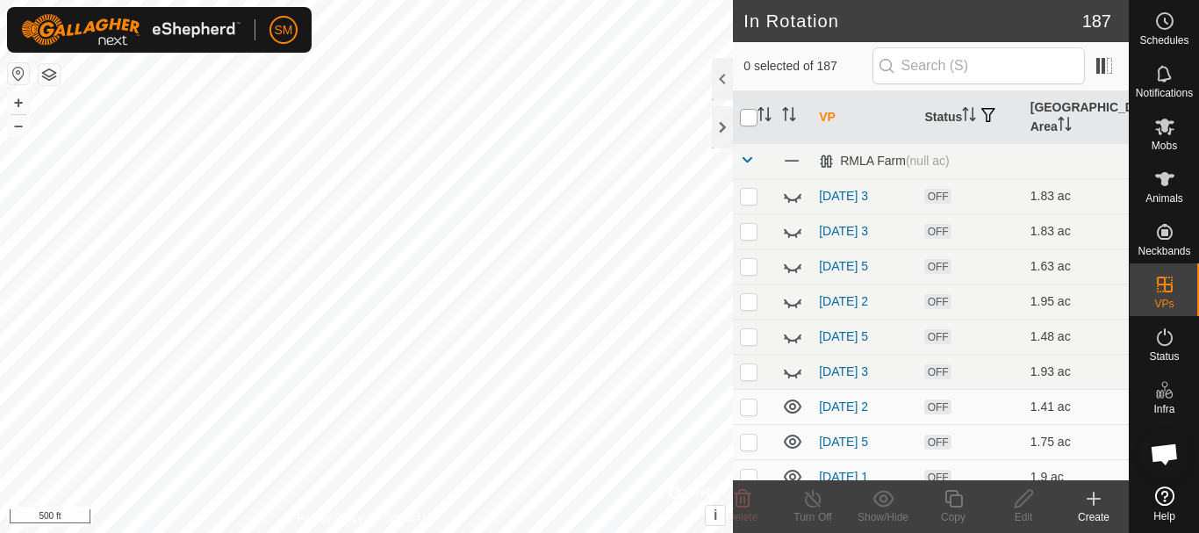
checkbox input "true"
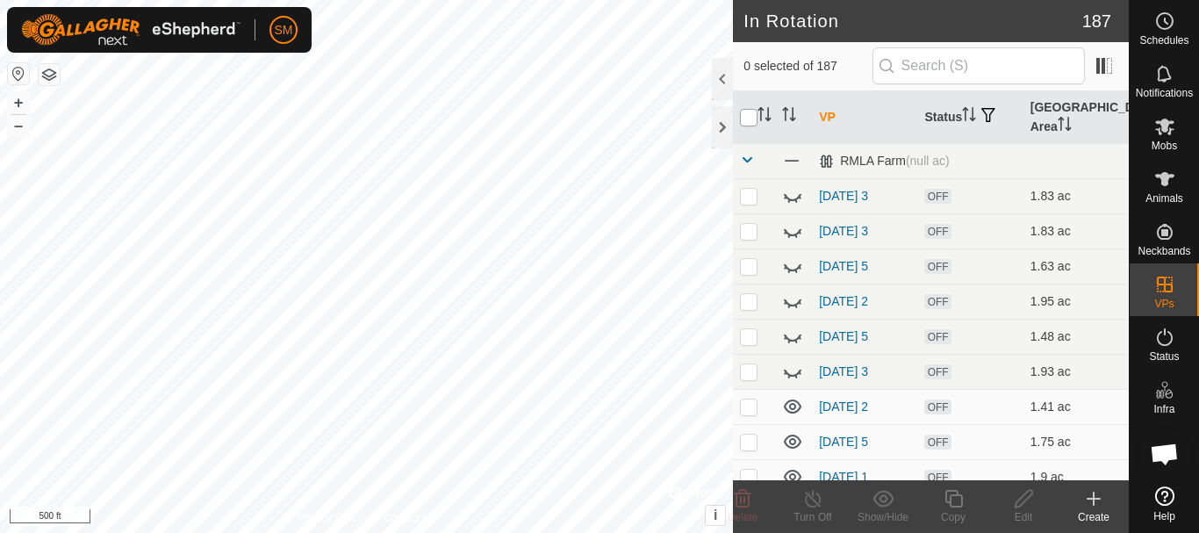
checkbox input "true"
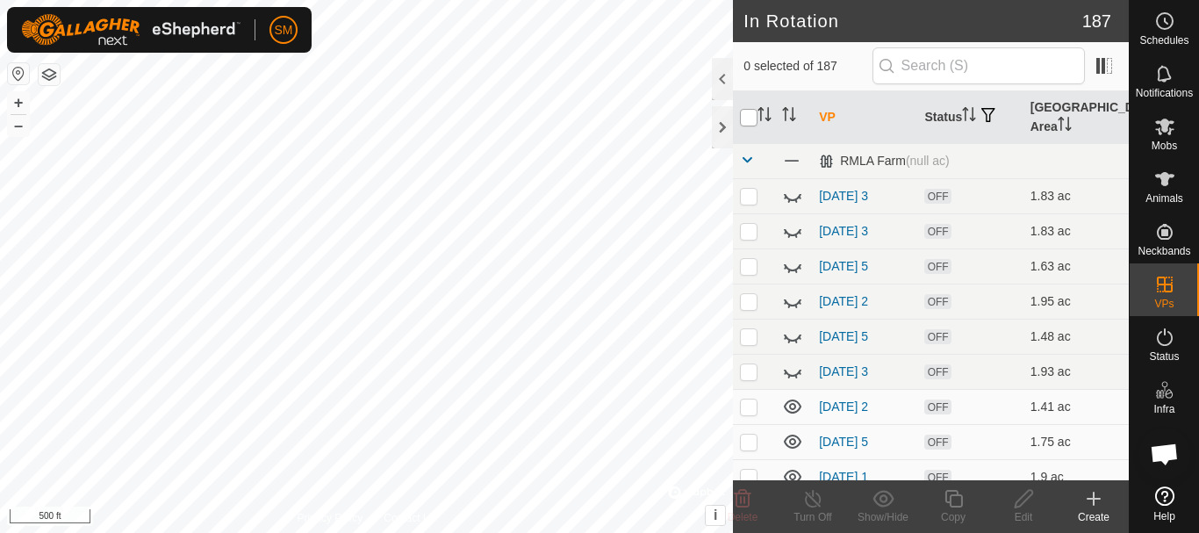
checkbox input "true"
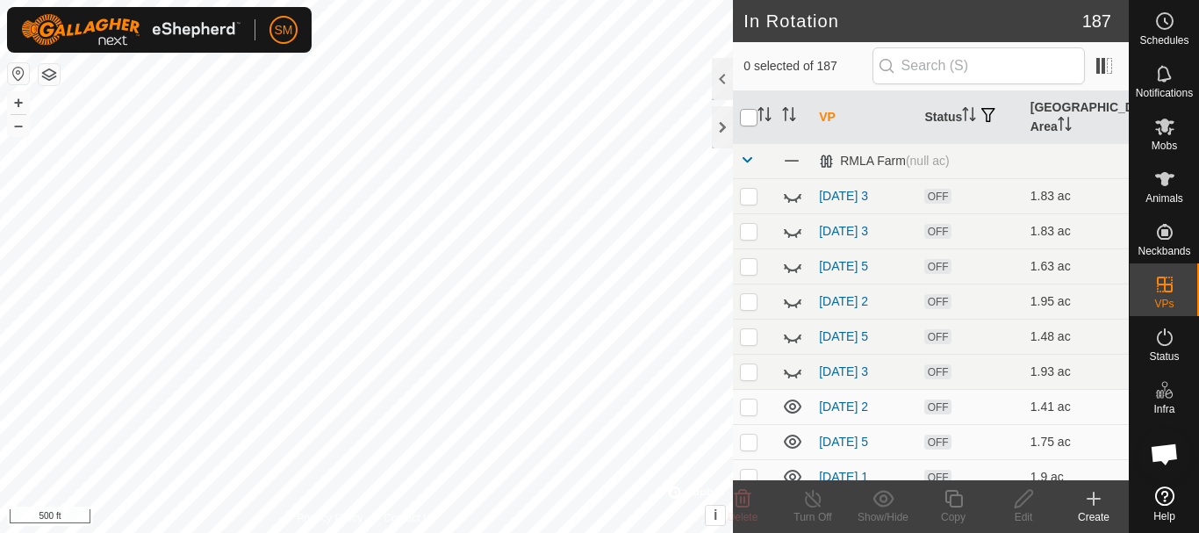
checkbox input "true"
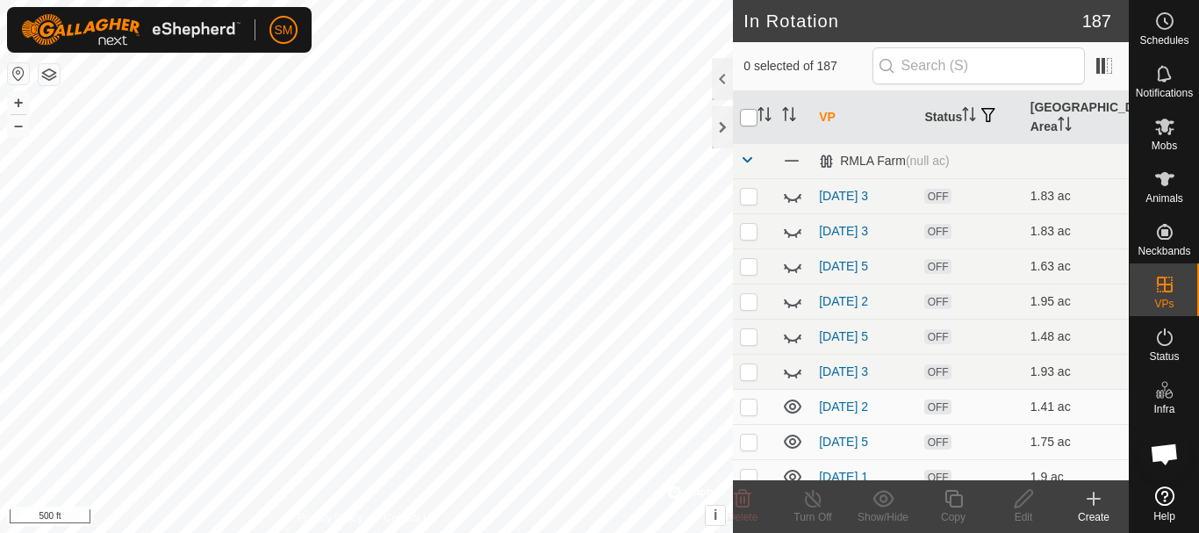
checkbox input "true"
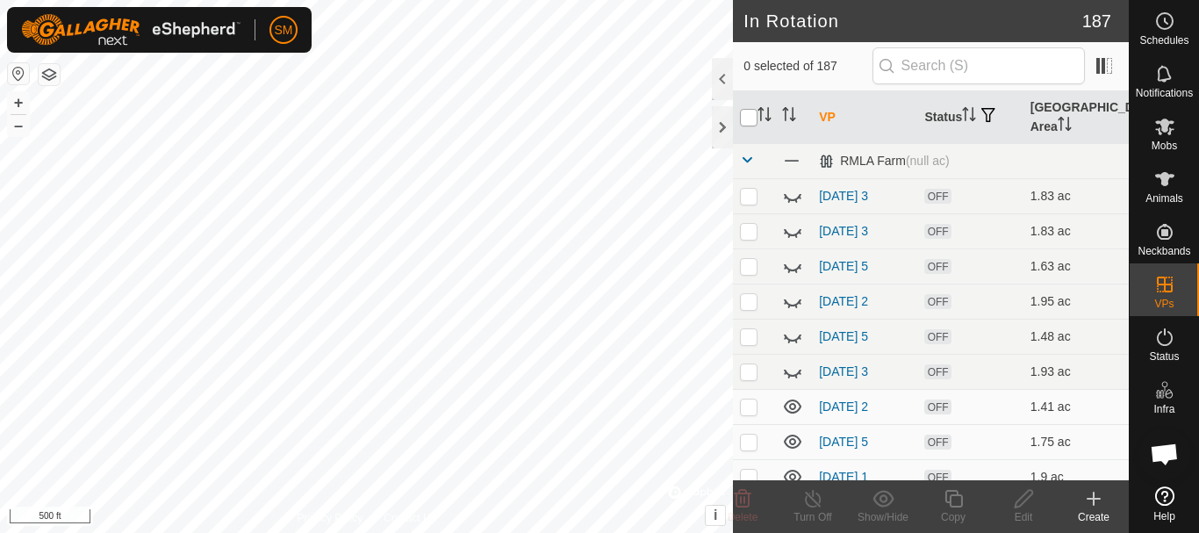
checkbox input "true"
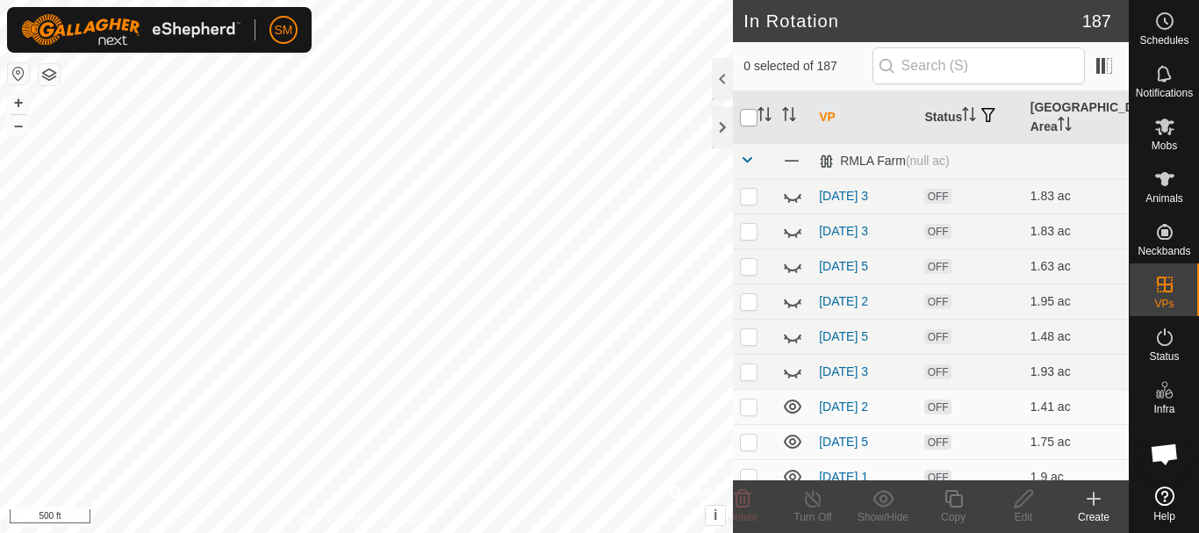
checkbox input "true"
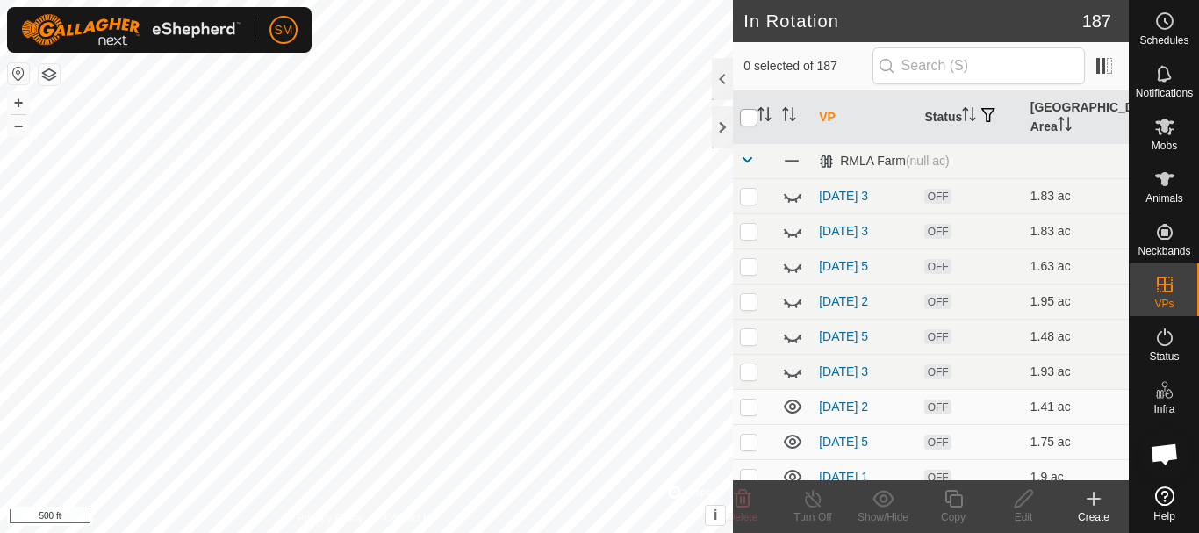
checkbox input "true"
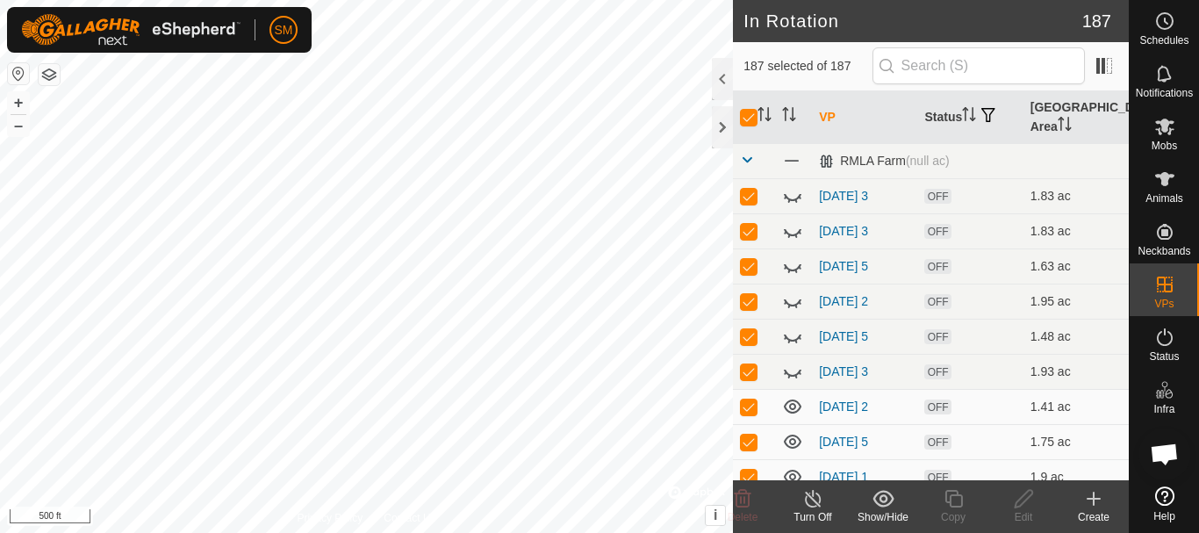
click at [882, 518] on div "Show/Hide" at bounding box center [883, 517] width 70 height 16
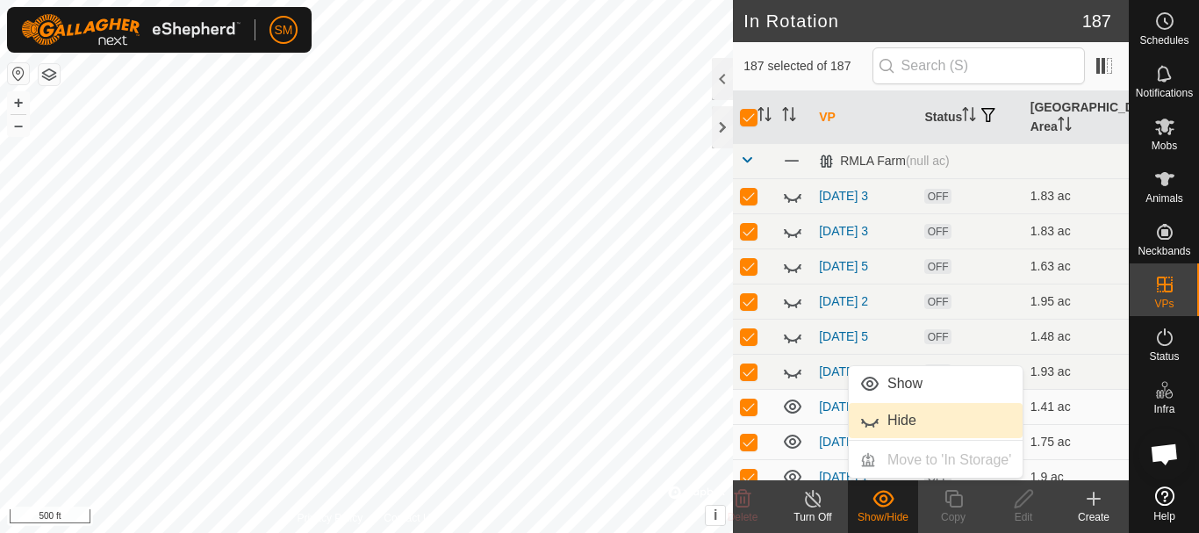
click at [889, 417] on link "Hide" at bounding box center [936, 420] width 174 height 35
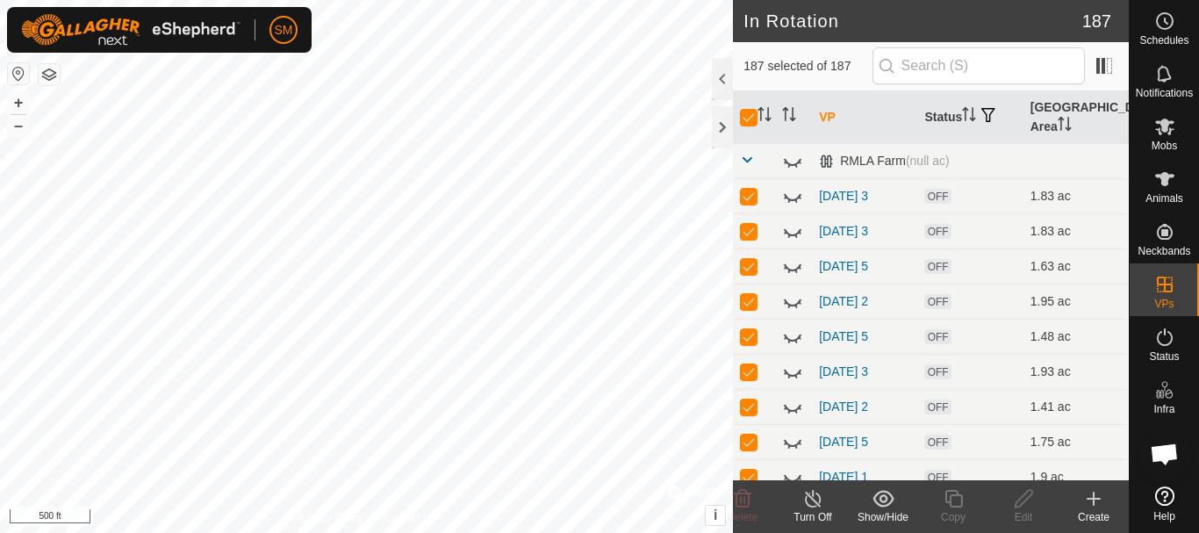
click at [738, 117] on th at bounding box center [754, 117] width 42 height 53
drag, startPoint x: 743, startPoint y: 118, endPoint x: 754, endPoint y: 170, distance: 53.9
click at [743, 119] on input "checkbox" at bounding box center [749, 118] width 18 height 18
checkbox input "false"
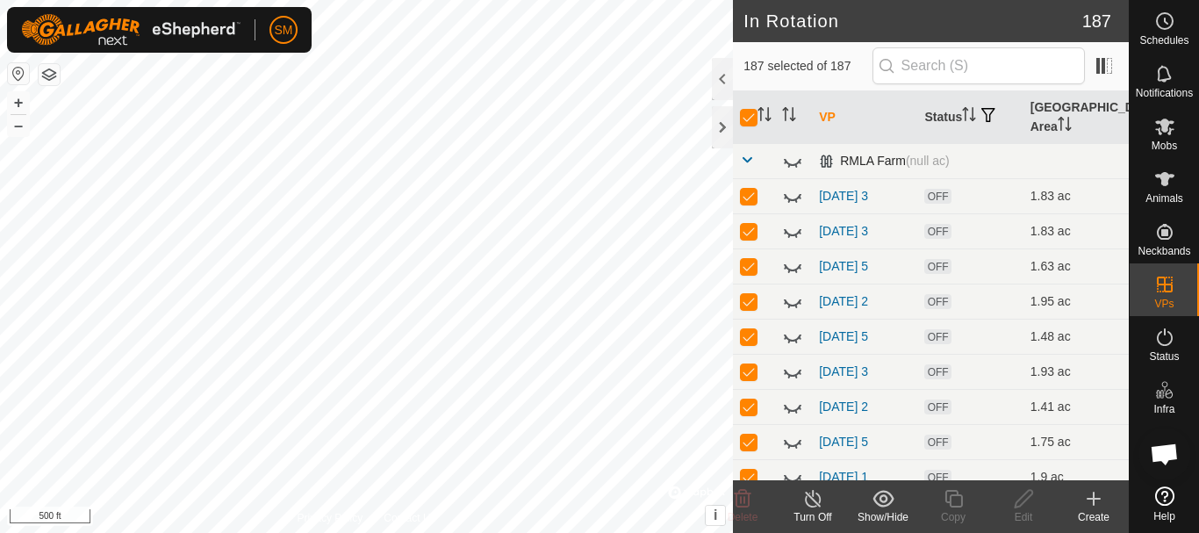
checkbox input "false"
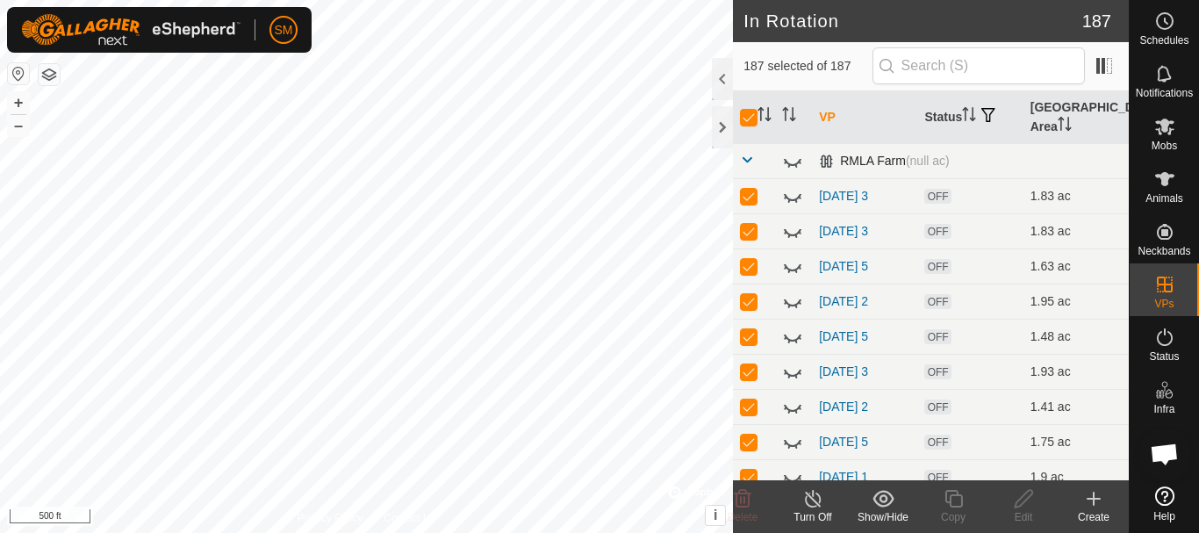
checkbox input "false"
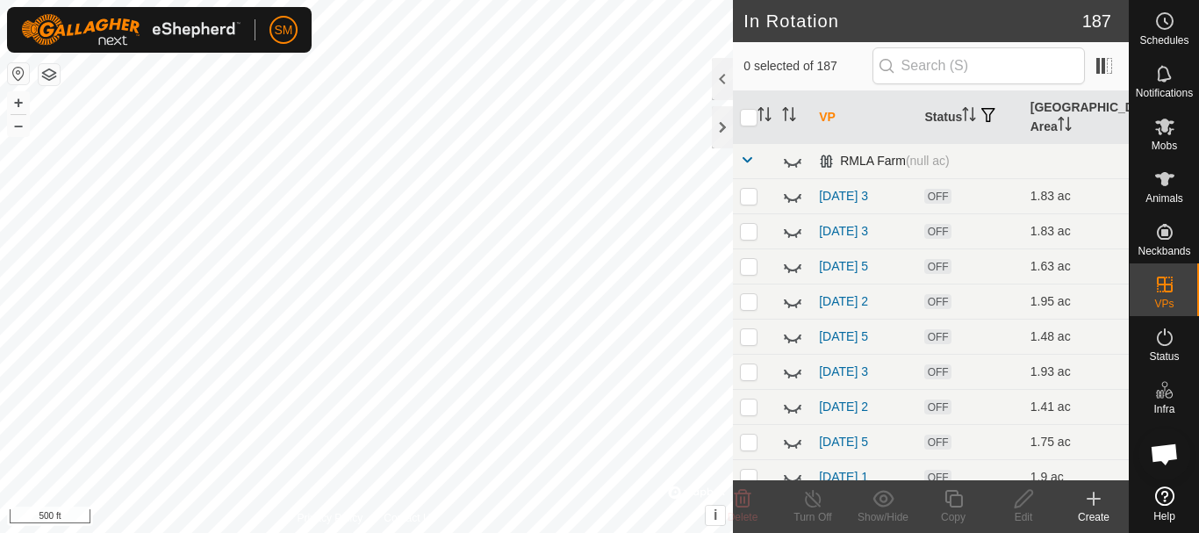
click at [749, 158] on span at bounding box center [747, 160] width 14 height 14
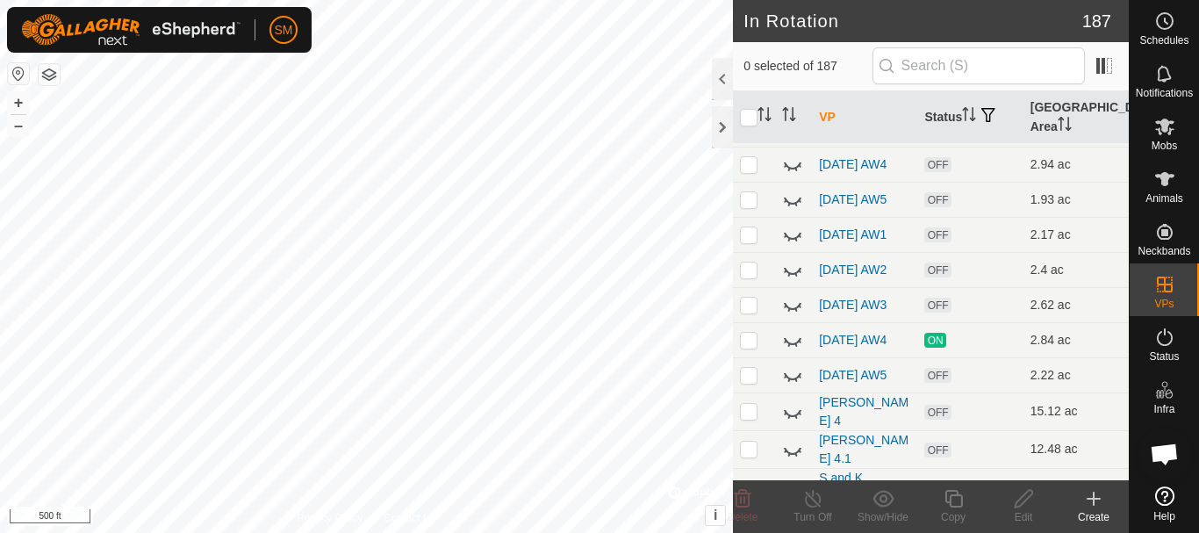
scroll to position [3092, 0]
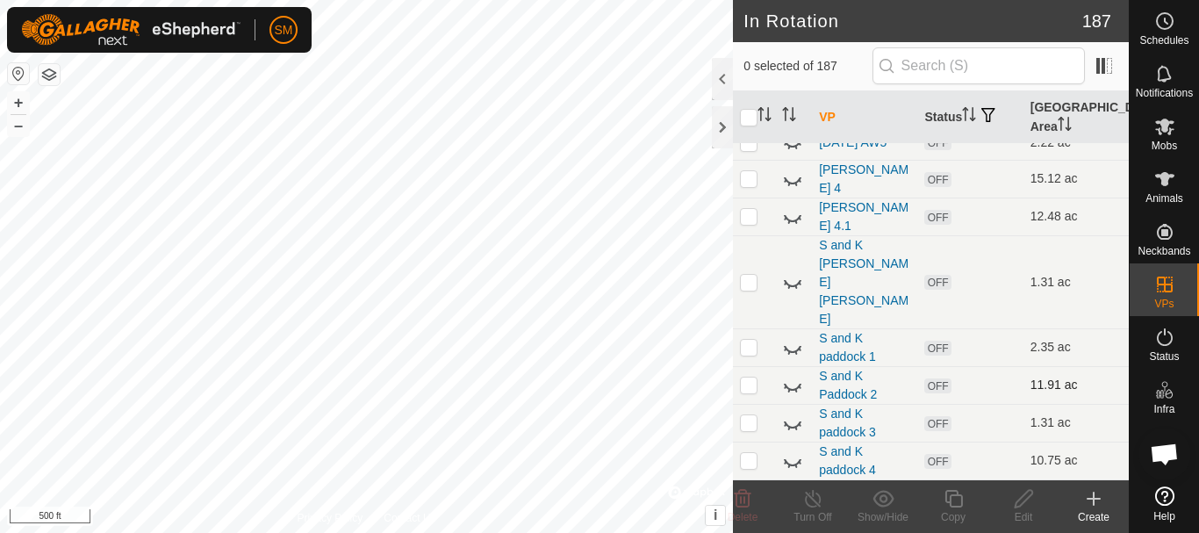
click at [788, 391] on icon at bounding box center [792, 385] width 21 height 21
click at [796, 287] on icon at bounding box center [793, 283] width 18 height 7
click at [797, 114] on icon at bounding box center [796, 113] width 3 height 4
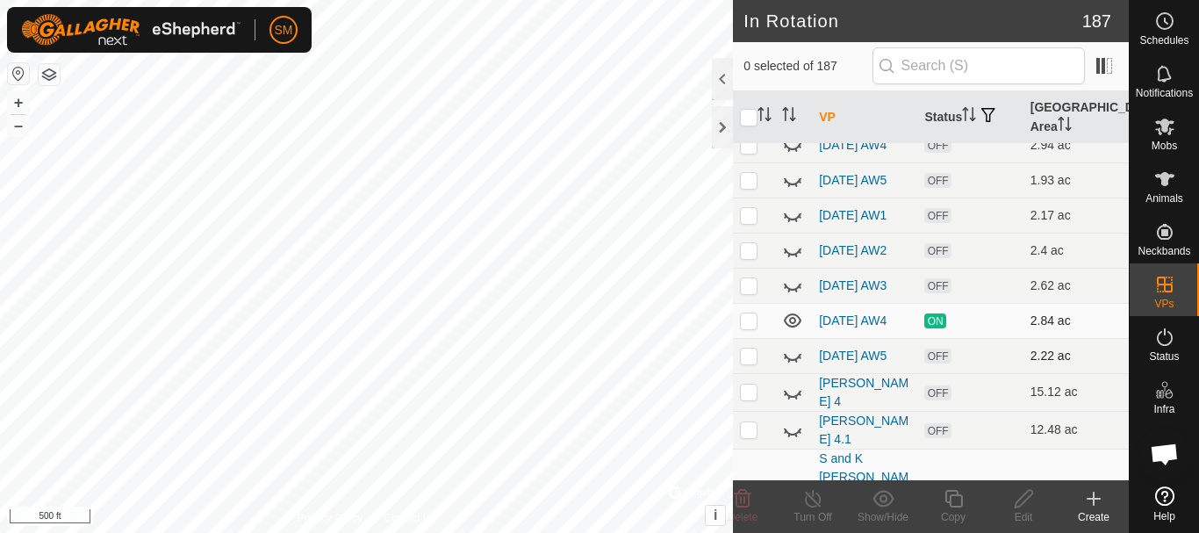
scroll to position [2740, 0]
click at [791, 16] on icon at bounding box center [792, 5] width 21 height 21
click at [791, 12] on icon at bounding box center [793, 5] width 18 height 14
click at [791, 16] on icon at bounding box center [792, 5] width 21 height 21
click at [796, 12] on icon at bounding box center [793, 5] width 18 height 14
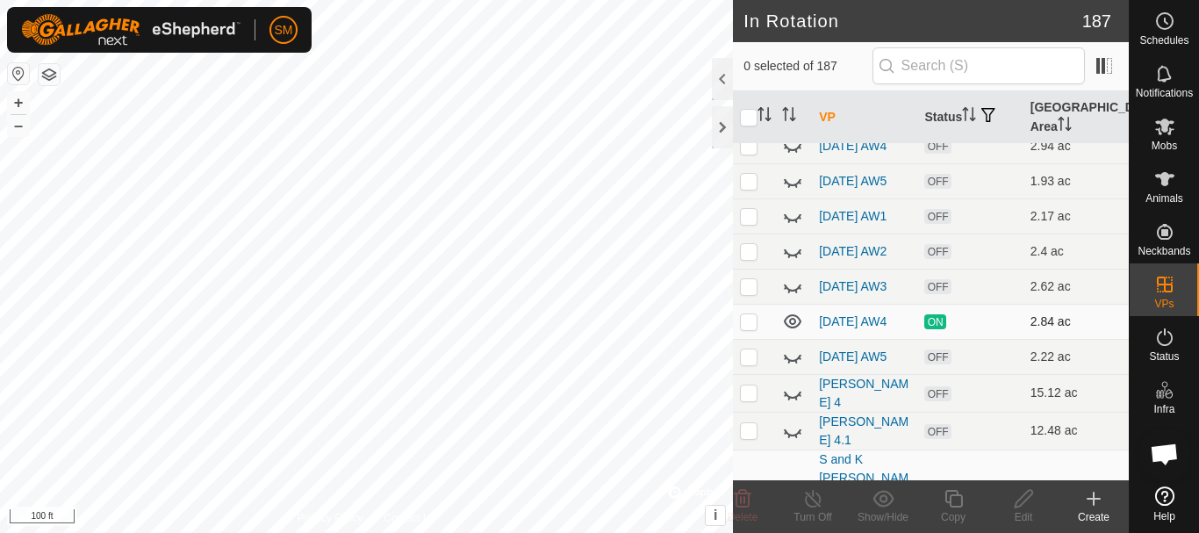
click at [796, 16] on icon at bounding box center [792, 5] width 21 height 21
click at [1095, 499] on icon at bounding box center [1094, 499] width 12 height 0
